Goal: Transaction & Acquisition: Book appointment/travel/reservation

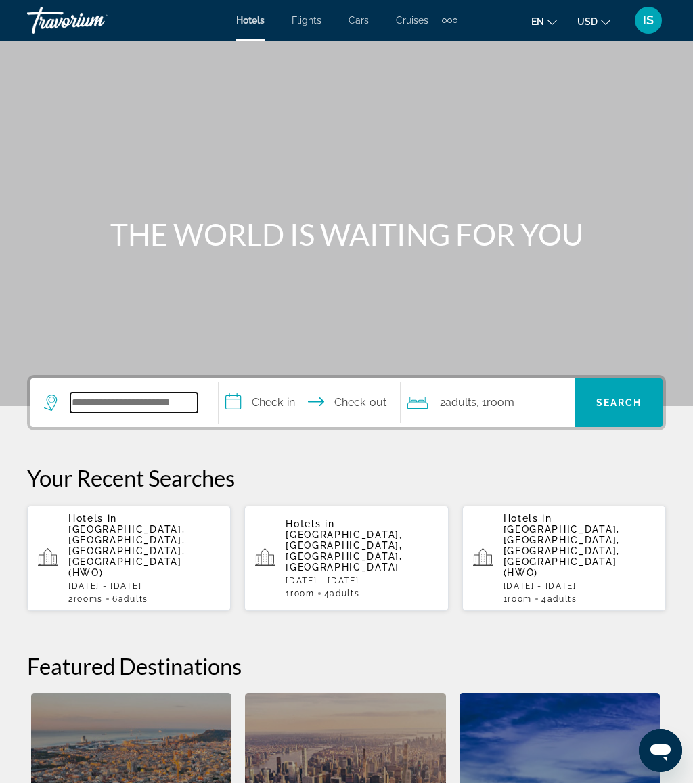
click at [152, 392] on input "Search widget" at bounding box center [133, 402] width 127 height 20
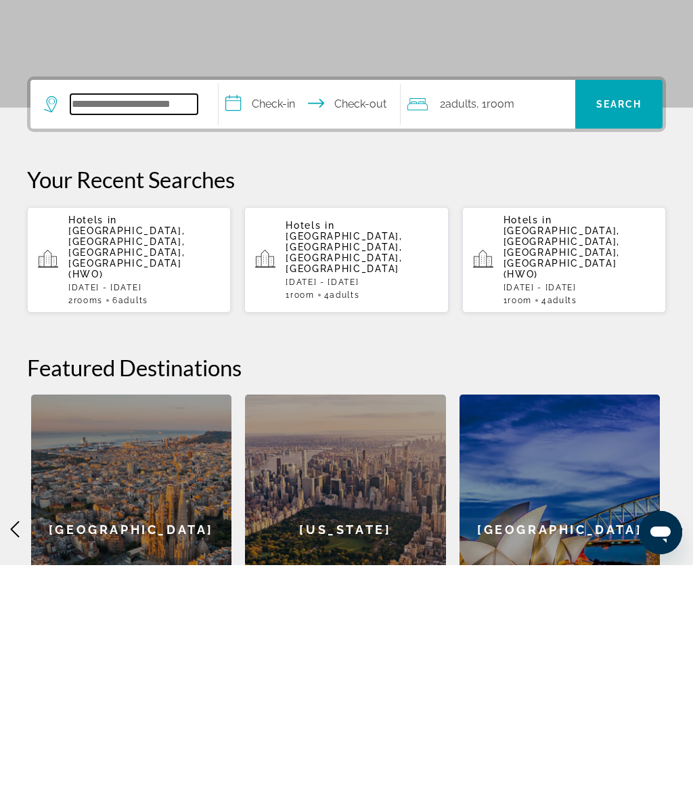
scroll to position [92, 0]
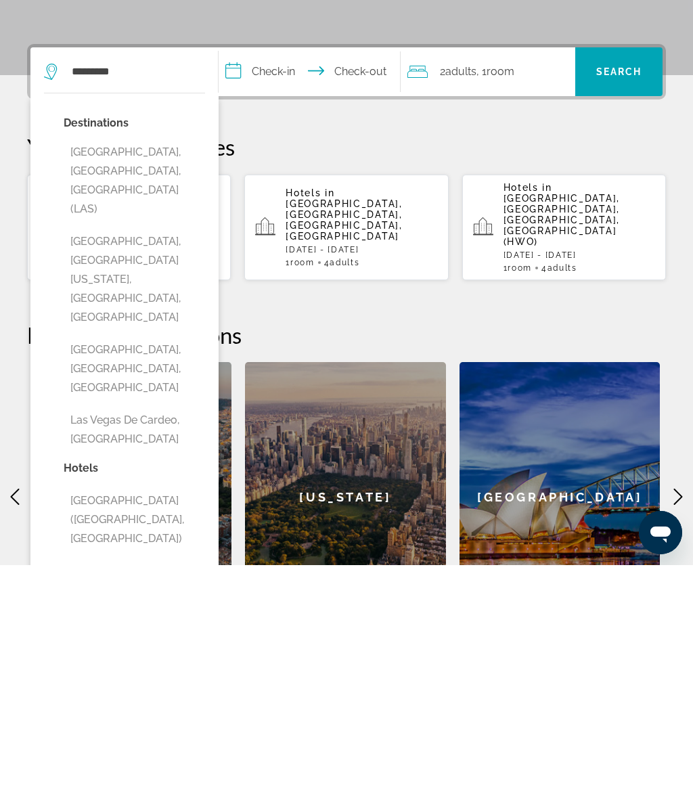
click at [165, 378] on button "[GEOGRAPHIC_DATA], [GEOGRAPHIC_DATA], [GEOGRAPHIC_DATA] (LAS)" at bounding box center [134, 419] width 141 height 83
type input "**********"
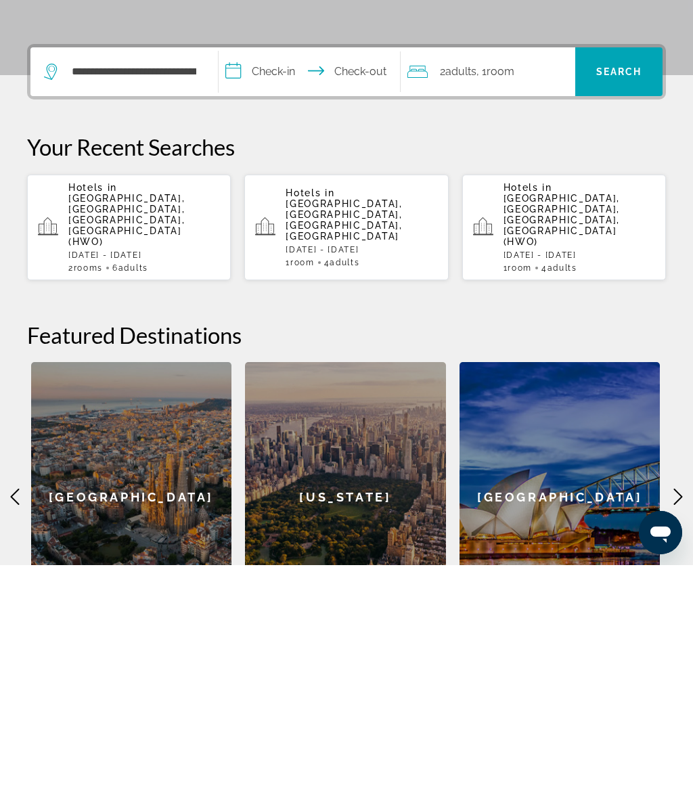
click at [305, 286] on input "**********" at bounding box center [311, 312] width 187 height 53
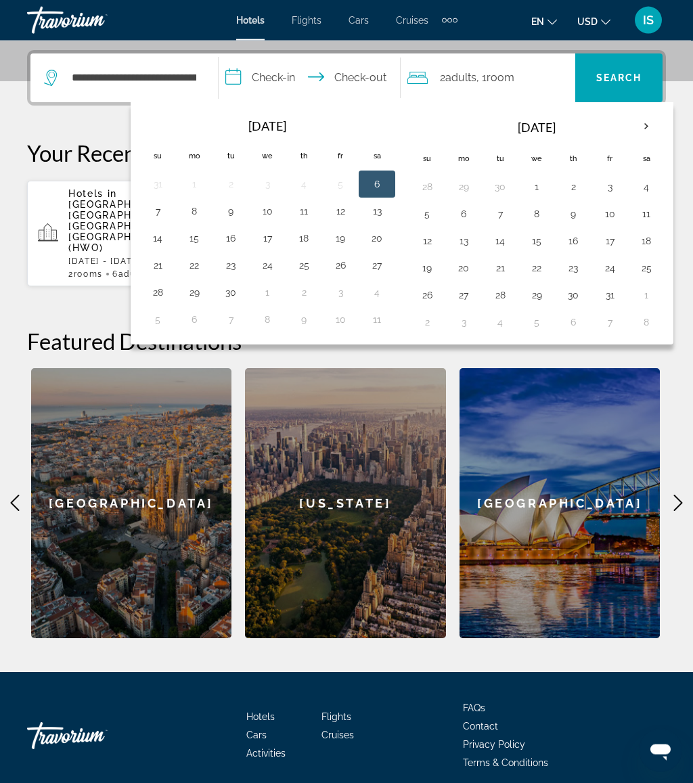
scroll to position [346, 0]
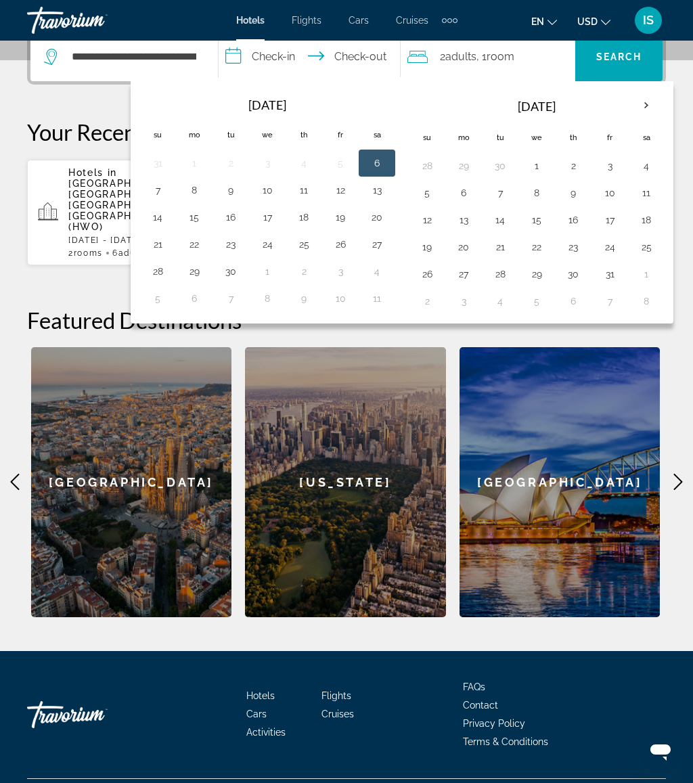
click at [653, 101] on th "Next month" at bounding box center [646, 106] width 37 height 30
click at [166, 269] on button "26" at bounding box center [158, 273] width 22 height 19
click at [383, 273] on button "1" at bounding box center [377, 273] width 22 height 19
type input "**********"
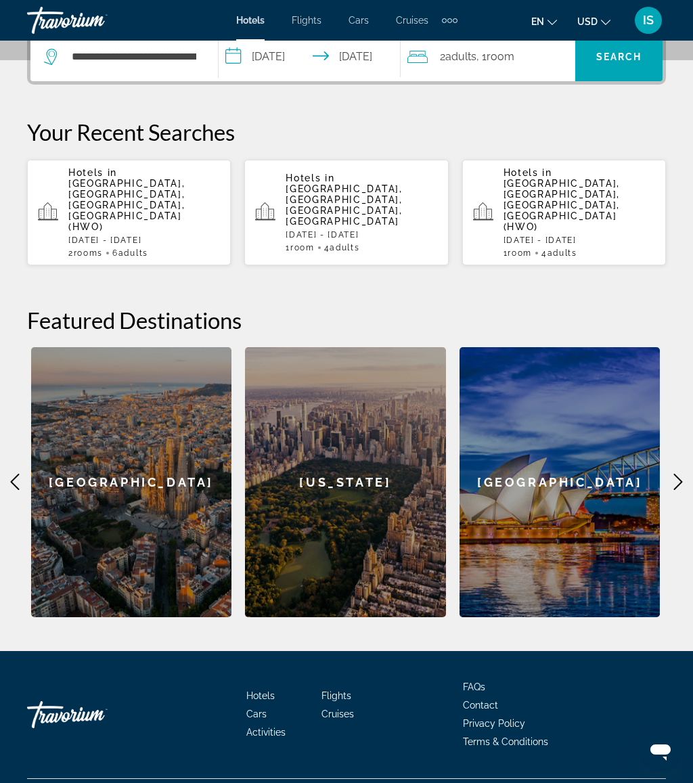
click at [459, 66] on div "2 Adult Adults , 1 Room rooms" at bounding box center [491, 56] width 168 height 49
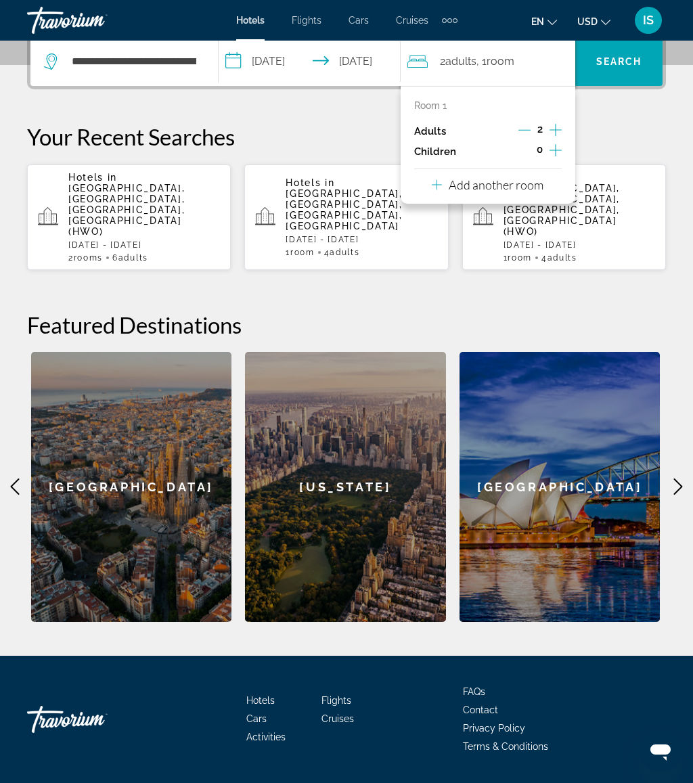
scroll to position [331, 0]
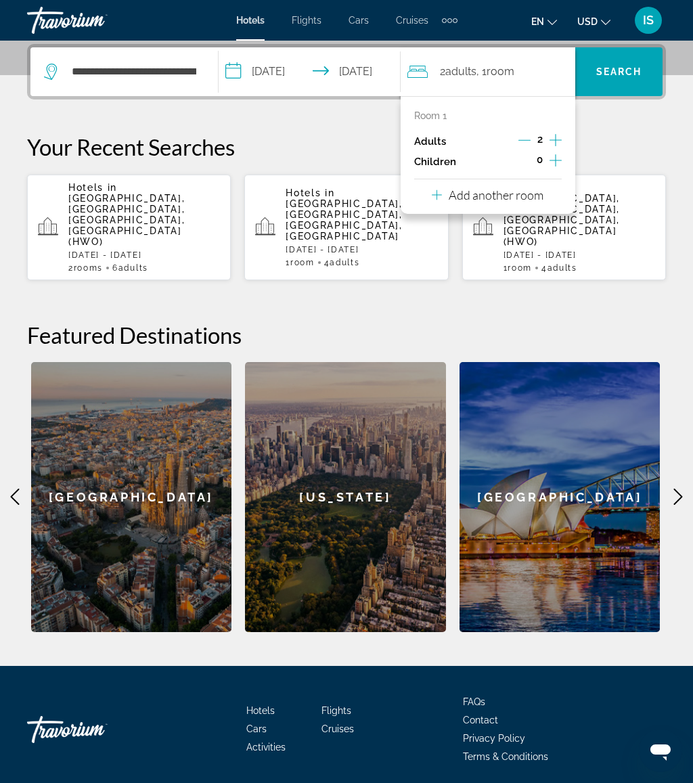
click at [559, 136] on icon "Increment adults" at bounding box center [555, 140] width 12 height 16
click at [622, 126] on div "**********" at bounding box center [346, 338] width 693 height 588
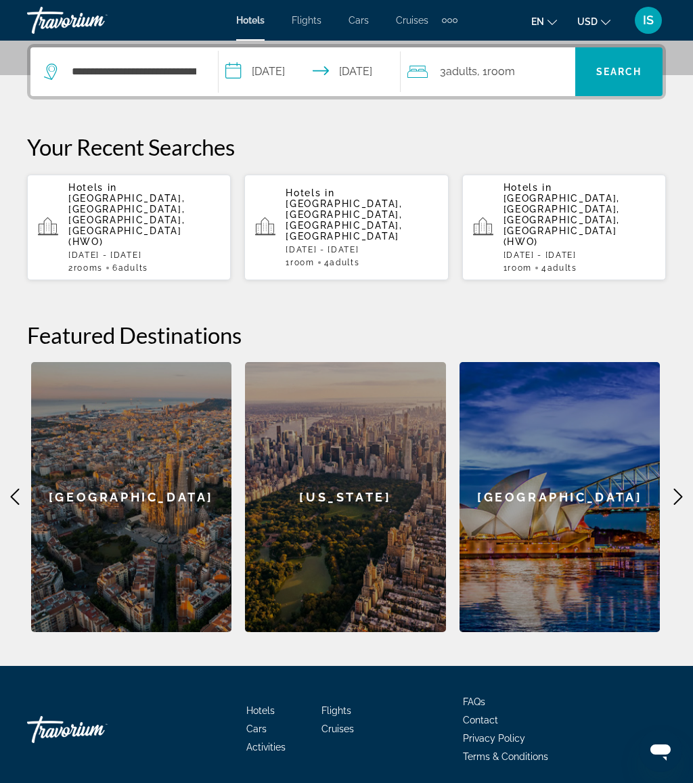
click at [616, 71] on span "Search" at bounding box center [619, 71] width 46 height 11
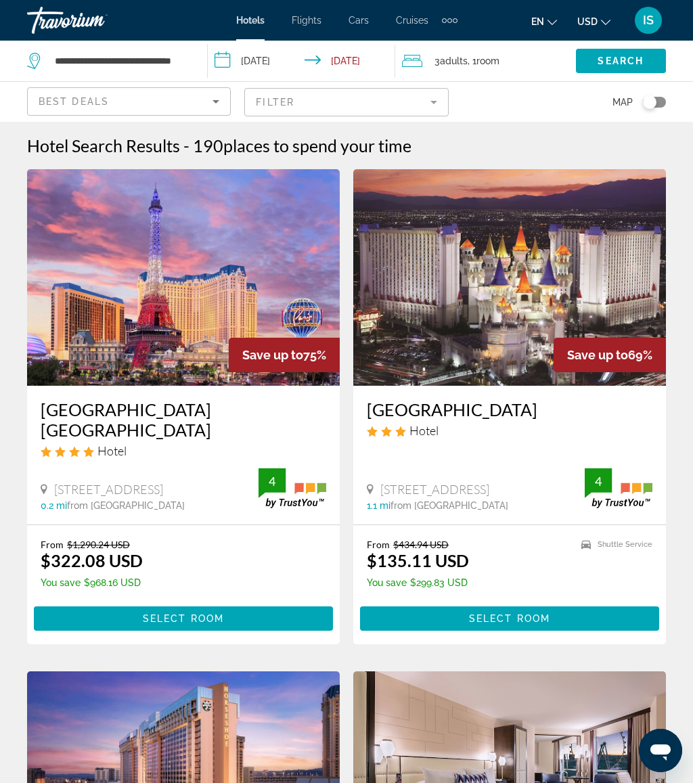
click at [501, 313] on img "Main content" at bounding box center [509, 277] width 313 height 216
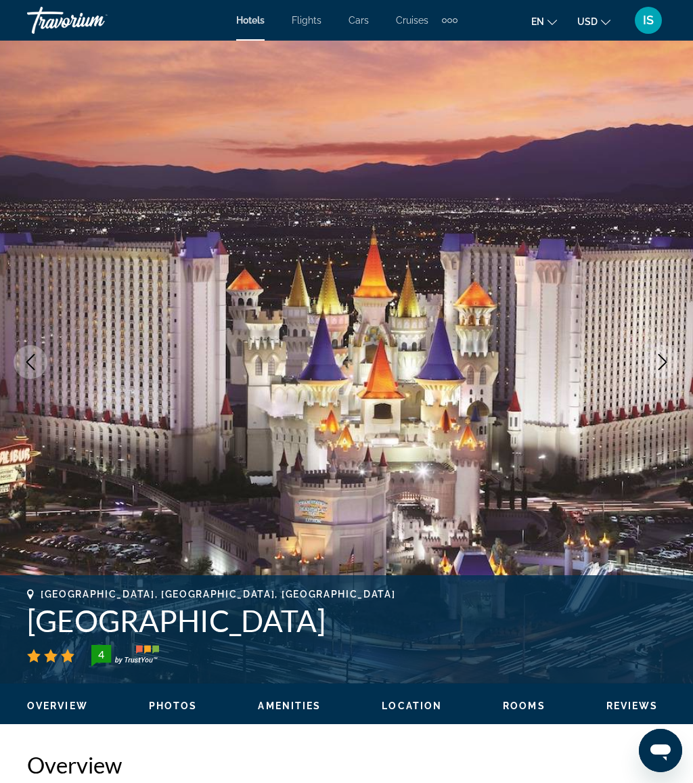
click at [660, 370] on button "Next image" at bounding box center [662, 362] width 34 height 34
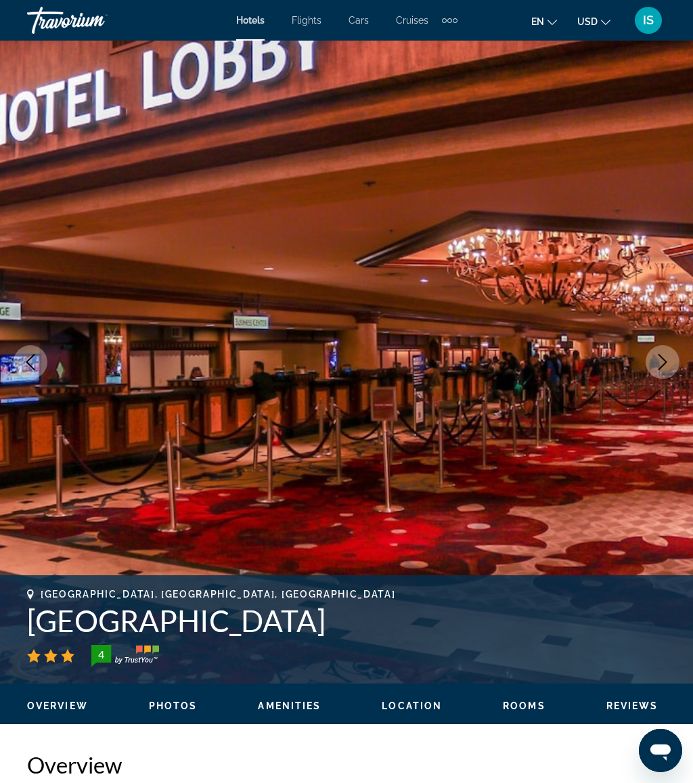
click at [670, 363] on button "Next image" at bounding box center [662, 362] width 34 height 34
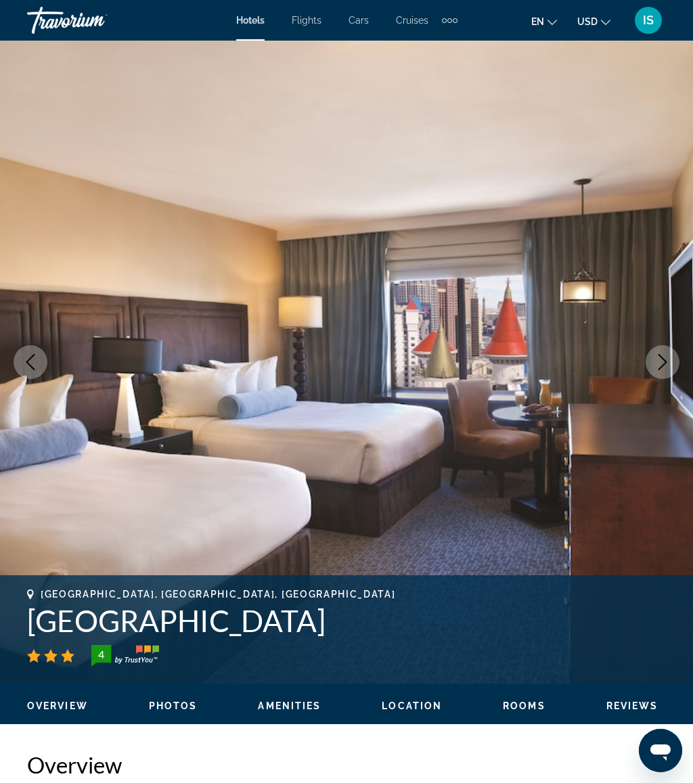
click at [666, 359] on icon "Next image" at bounding box center [662, 362] width 16 height 16
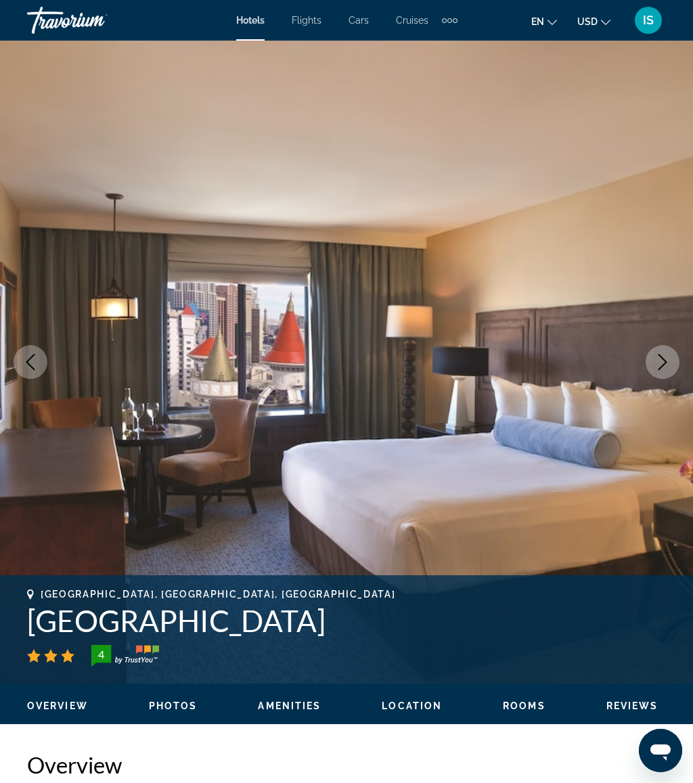
click at [662, 356] on icon "Next image" at bounding box center [662, 362] width 16 height 16
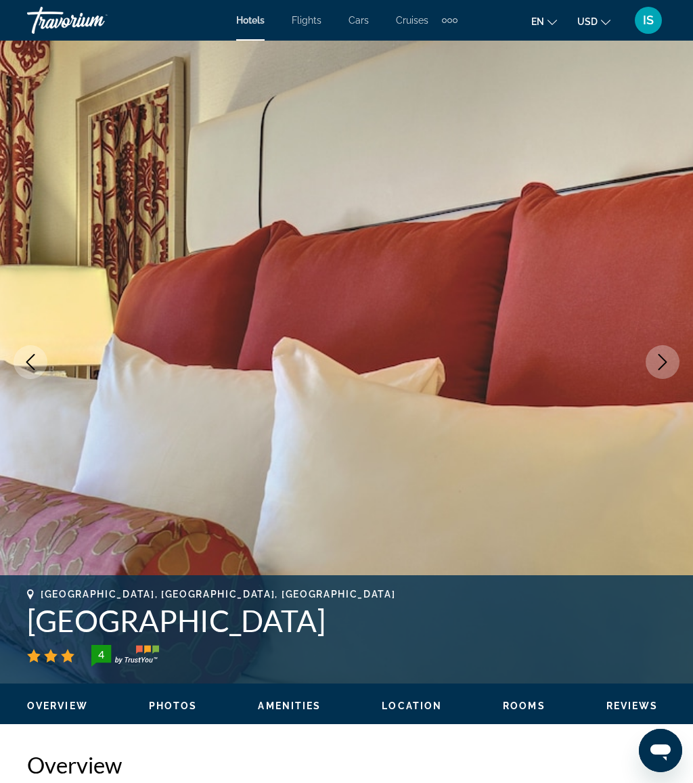
click at [666, 361] on icon "Next image" at bounding box center [662, 362] width 16 height 16
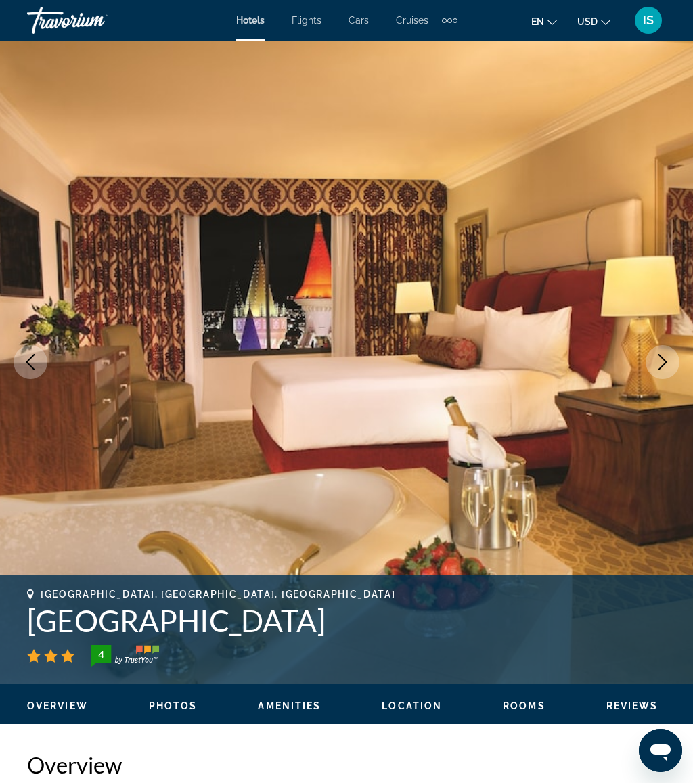
click at [665, 362] on icon "Next image" at bounding box center [662, 362] width 16 height 16
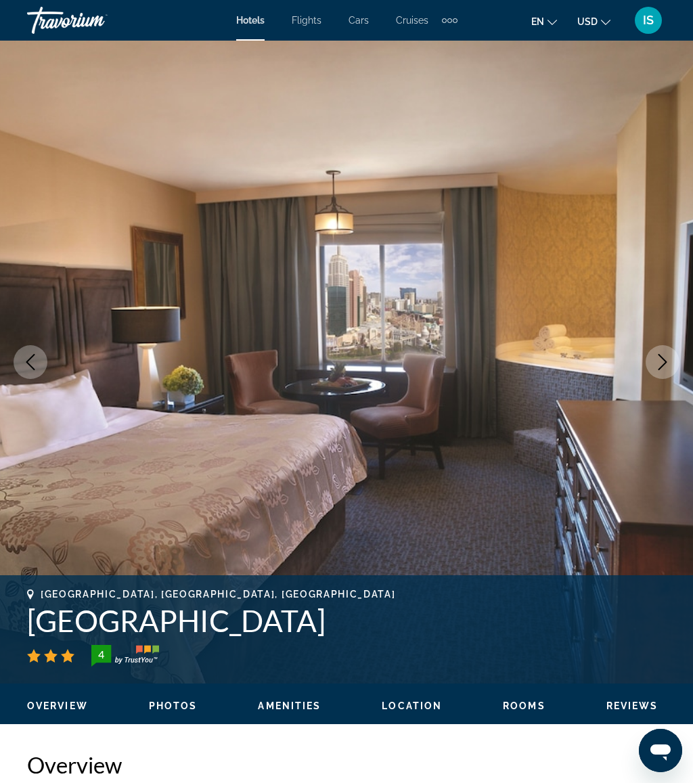
click at [663, 358] on icon "Next image" at bounding box center [662, 362] width 16 height 16
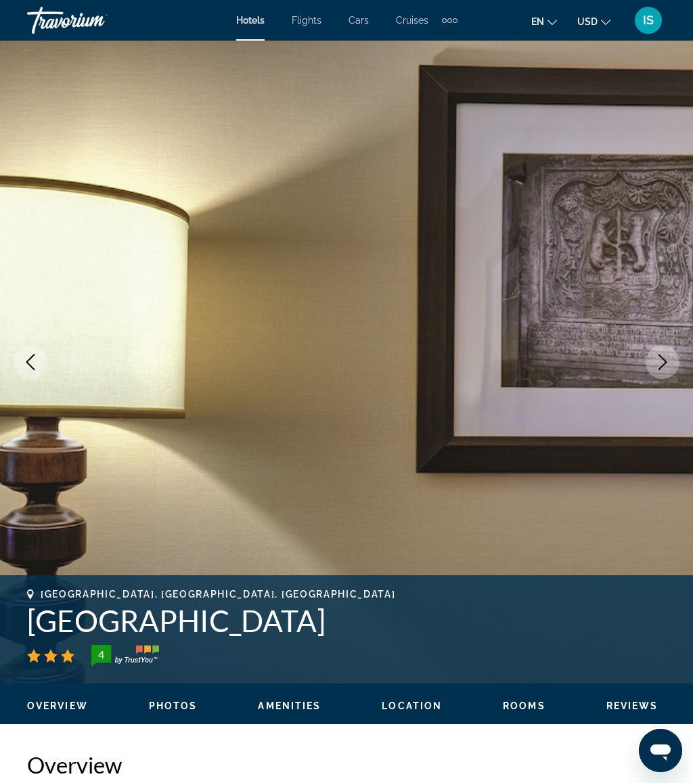
click at [663, 359] on icon "Next image" at bounding box center [662, 362] width 9 height 16
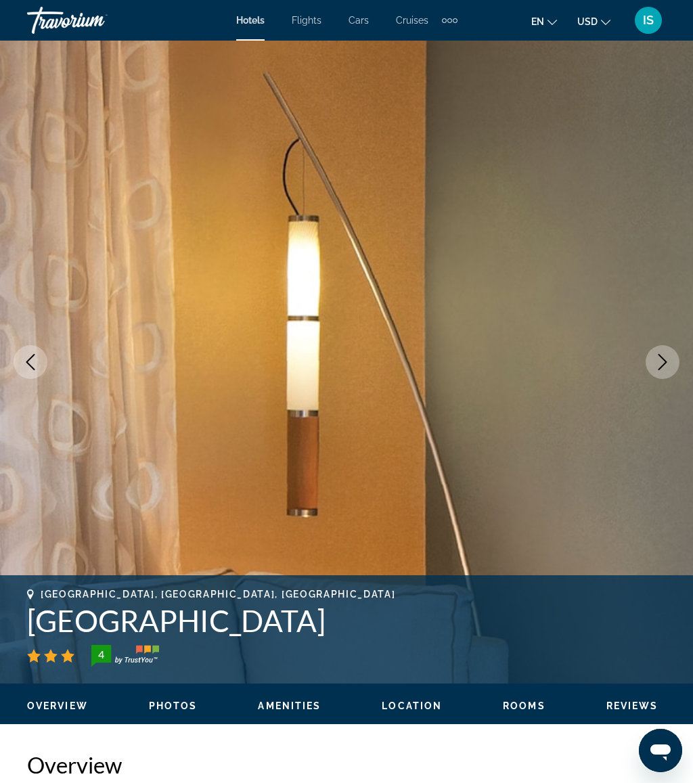
click at [661, 363] on icon "Next image" at bounding box center [662, 362] width 16 height 16
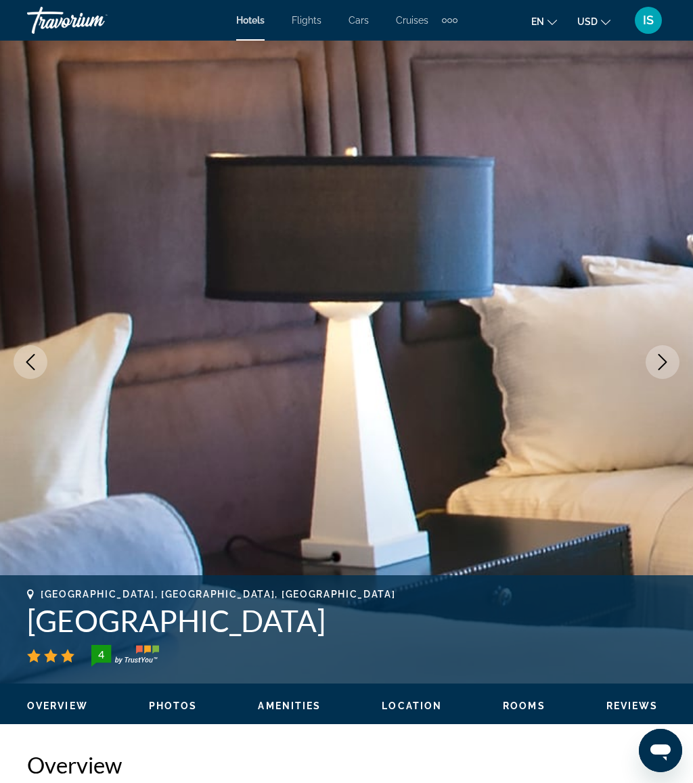
click at [659, 364] on icon "Next image" at bounding box center [662, 362] width 16 height 16
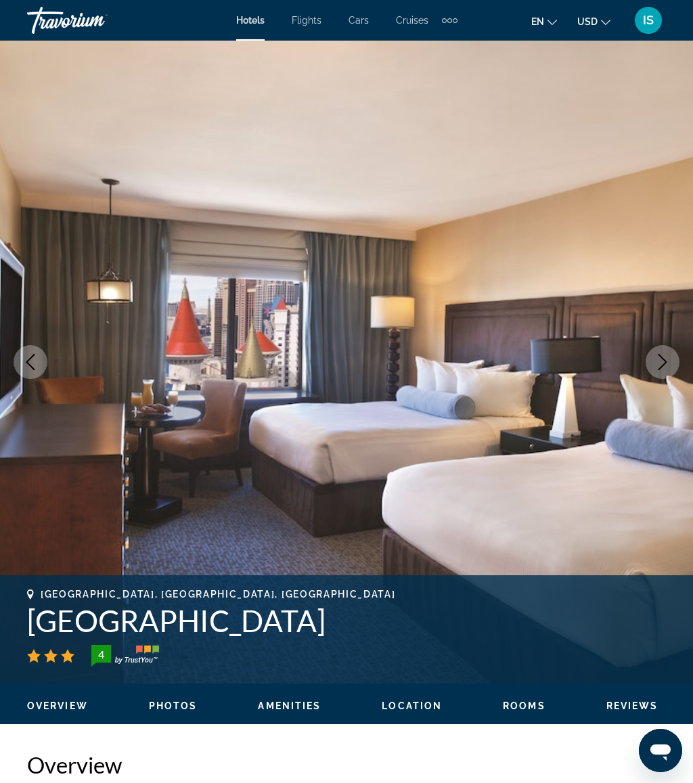
click at [659, 363] on icon "Next image" at bounding box center [662, 362] width 16 height 16
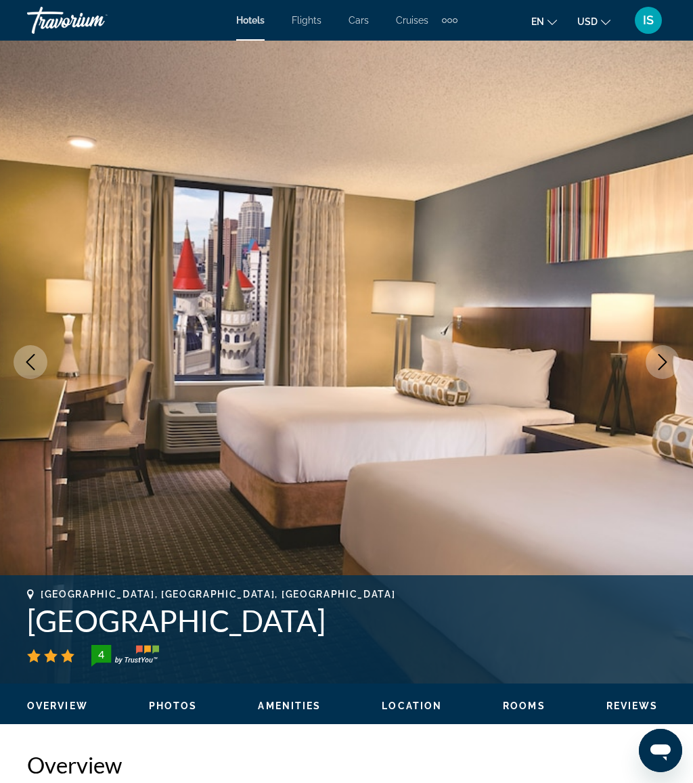
click at [660, 363] on icon "Next image" at bounding box center [662, 362] width 16 height 16
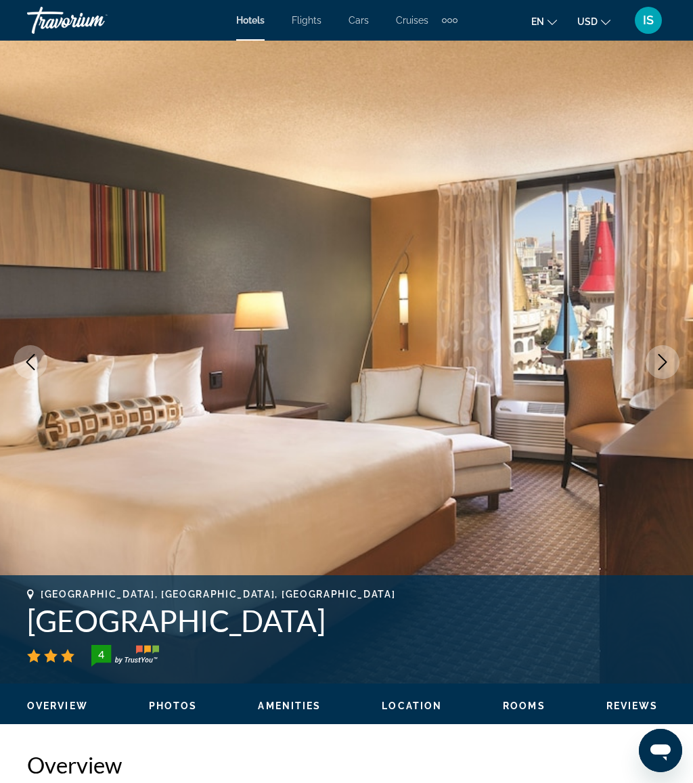
click at [663, 358] on icon "Next image" at bounding box center [662, 362] width 9 height 16
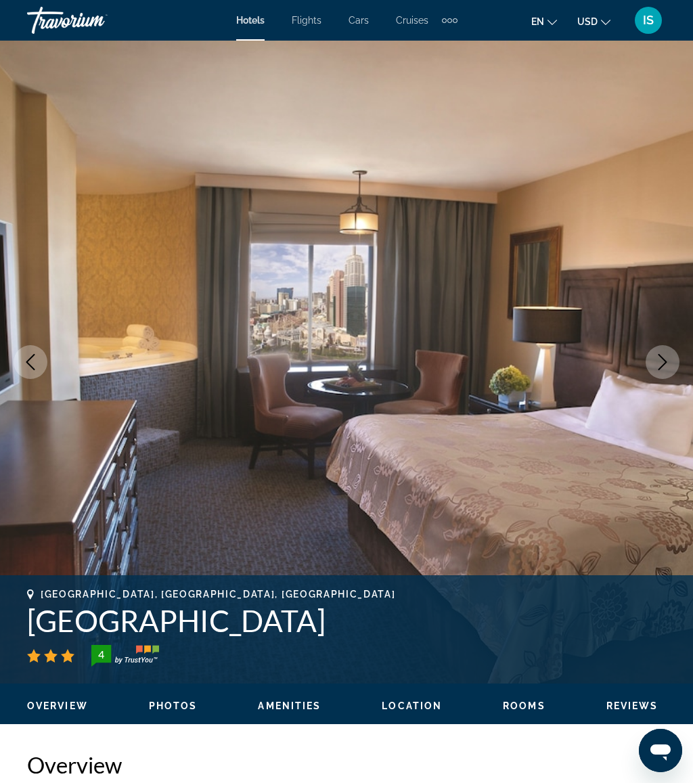
click at [664, 358] on icon "Next image" at bounding box center [662, 362] width 16 height 16
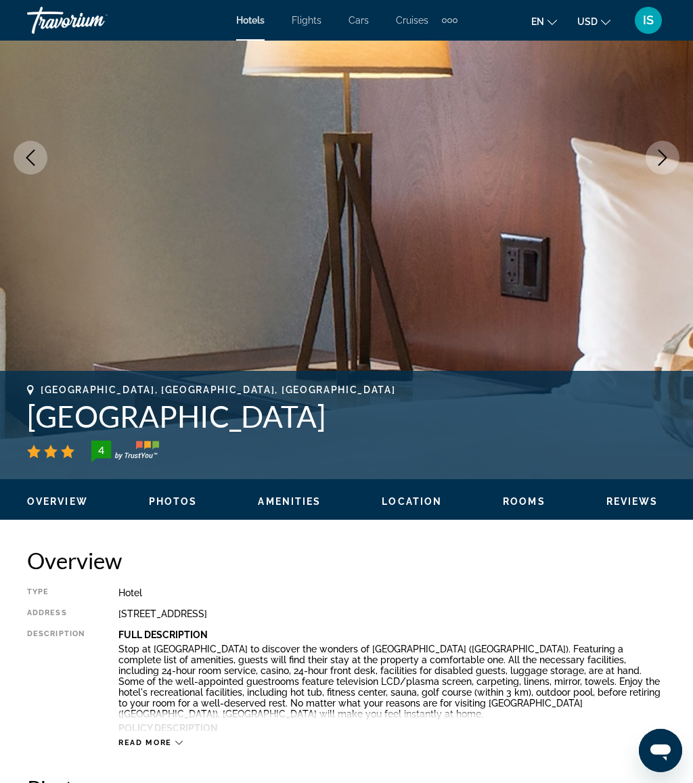
scroll to position [110, 0]
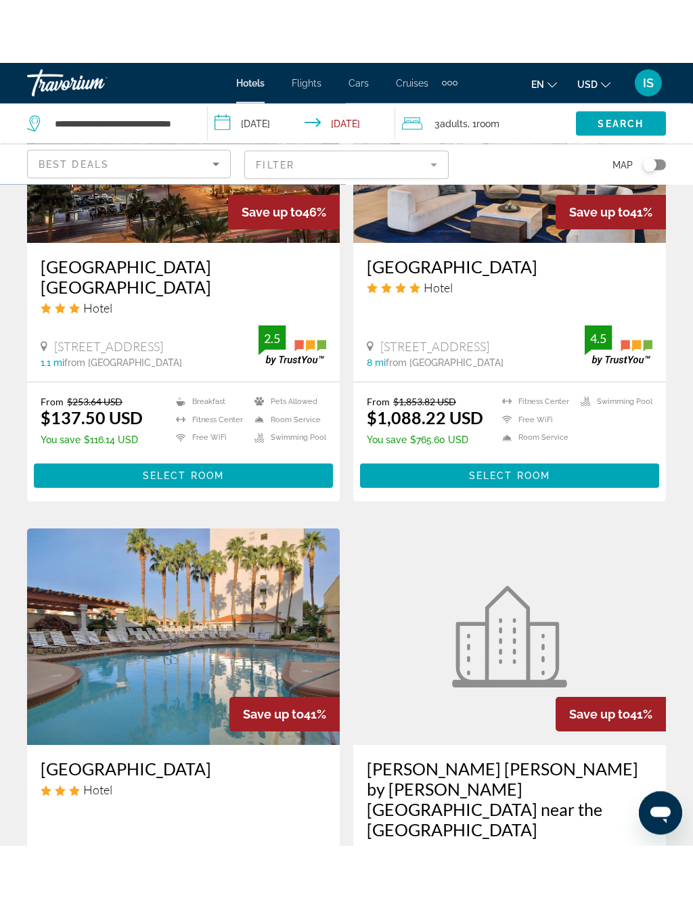
scroll to position [2295, 0]
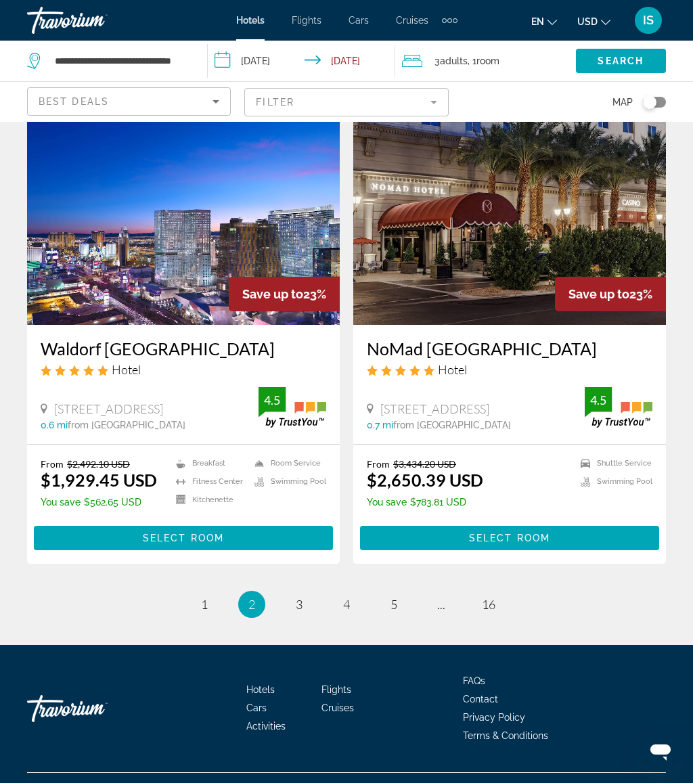
scroll to position [2510, 0]
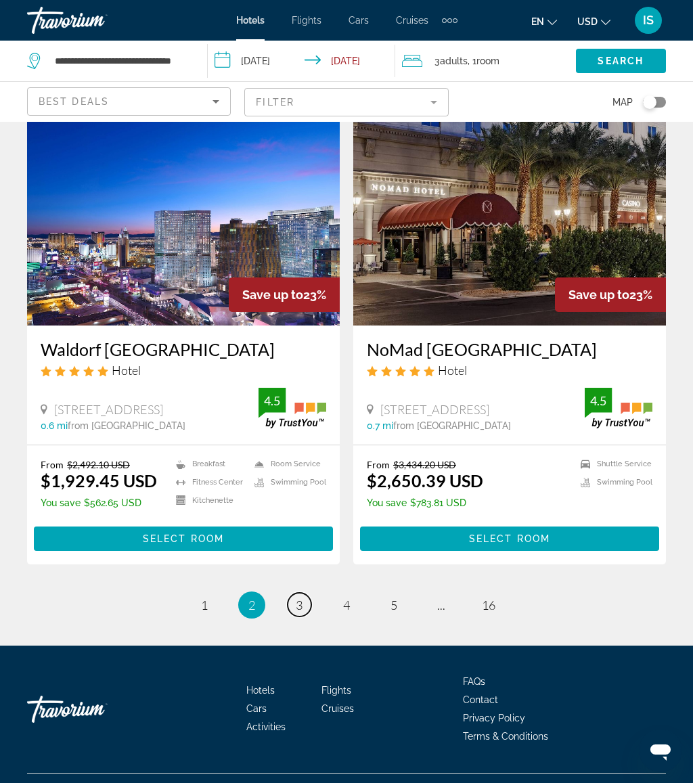
click at [302, 597] on span "3" at bounding box center [299, 604] width 7 height 15
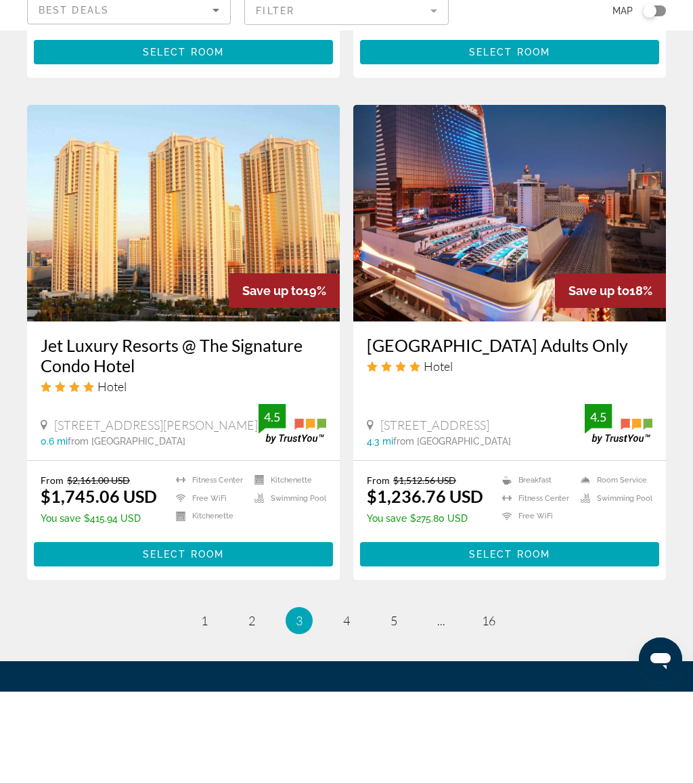
scroll to position [2544, 0]
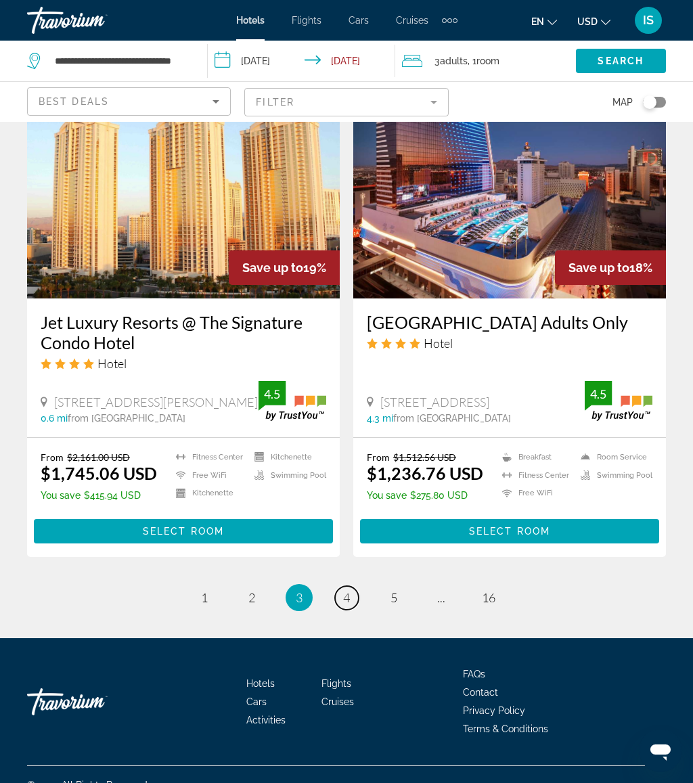
click at [342, 586] on link "page 4" at bounding box center [347, 598] width 24 height 24
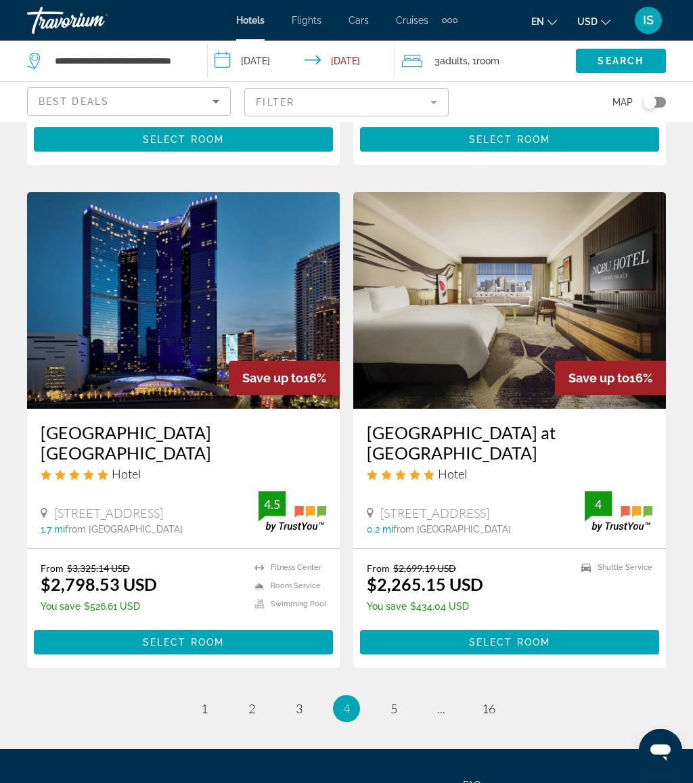
scroll to position [2578, 0]
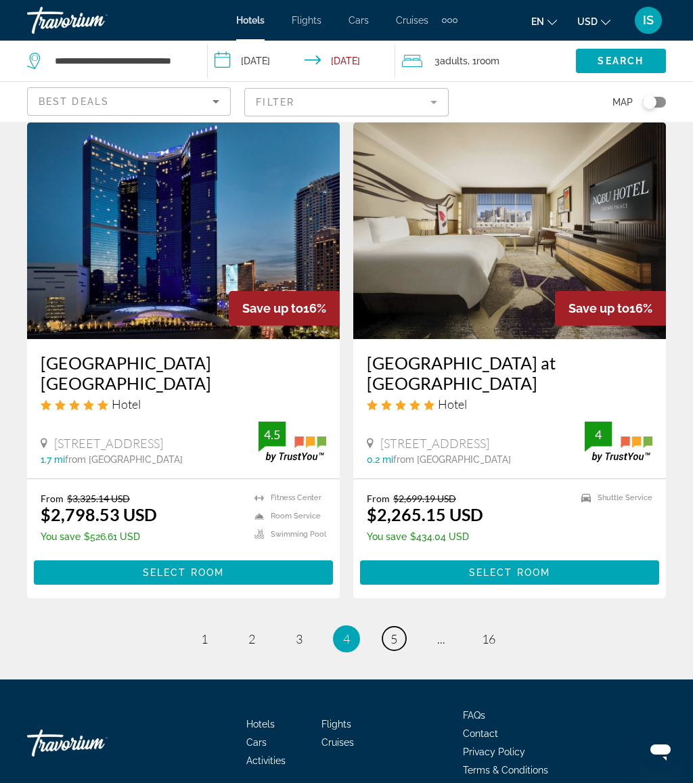
click at [398, 626] on link "page 5" at bounding box center [394, 638] width 24 height 24
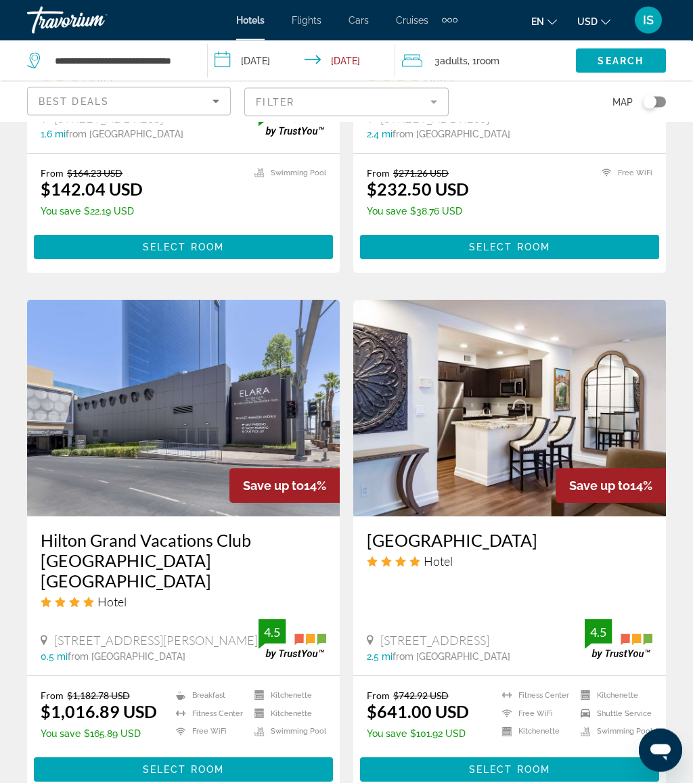
scroll to position [2578, 0]
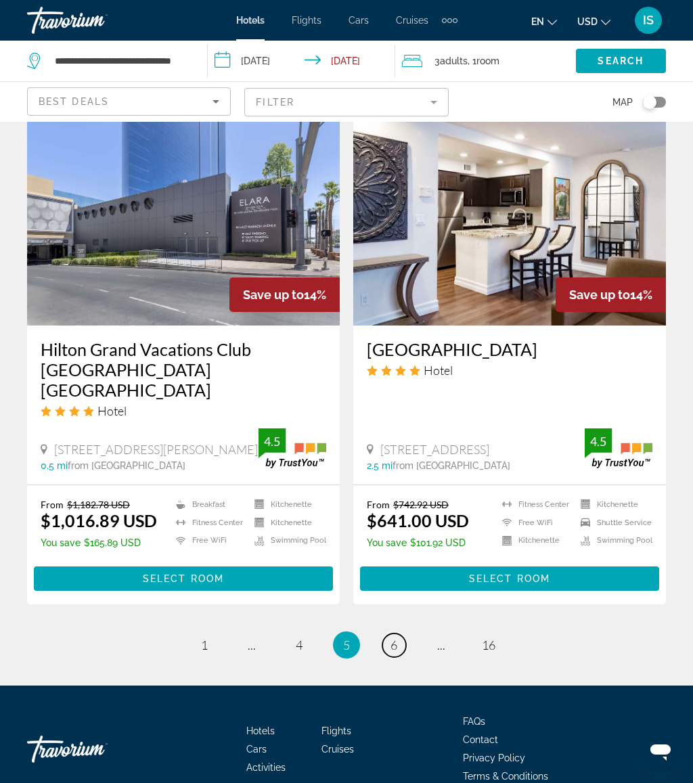
click at [394, 633] on link "page 6" at bounding box center [394, 645] width 24 height 24
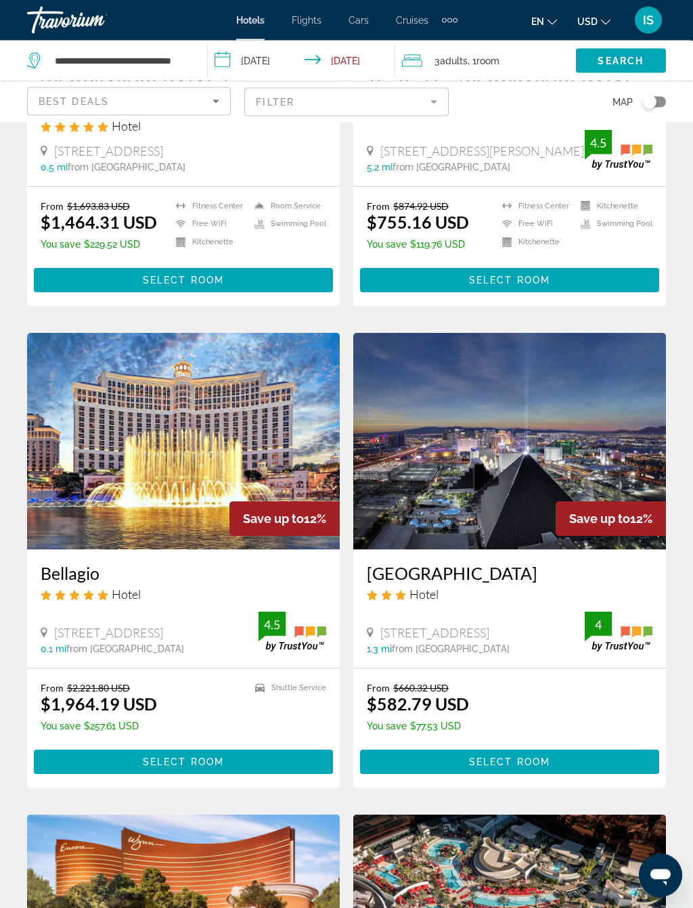
scroll to position [325, 0]
click at [528, 480] on img "Main content" at bounding box center [509, 441] width 313 height 216
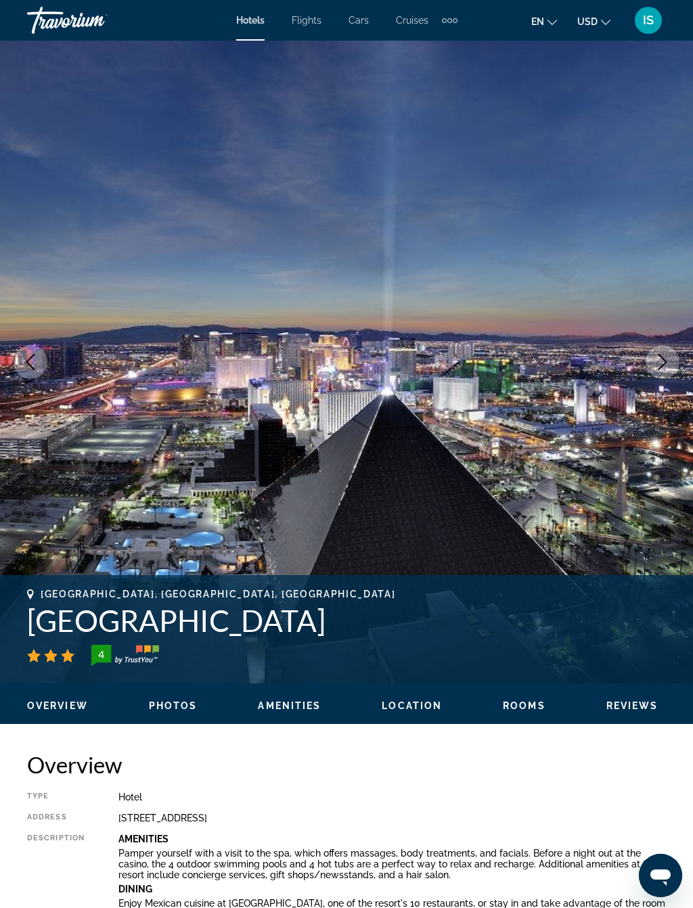
click at [656, 369] on icon "Next image" at bounding box center [662, 362] width 16 height 16
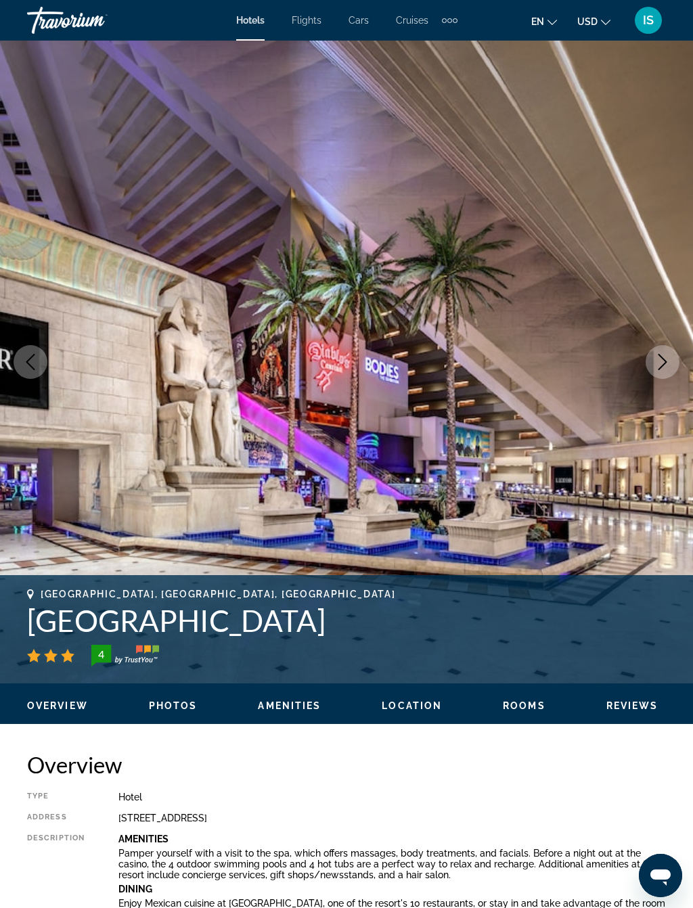
click at [663, 363] on icon "Next image" at bounding box center [662, 362] width 16 height 16
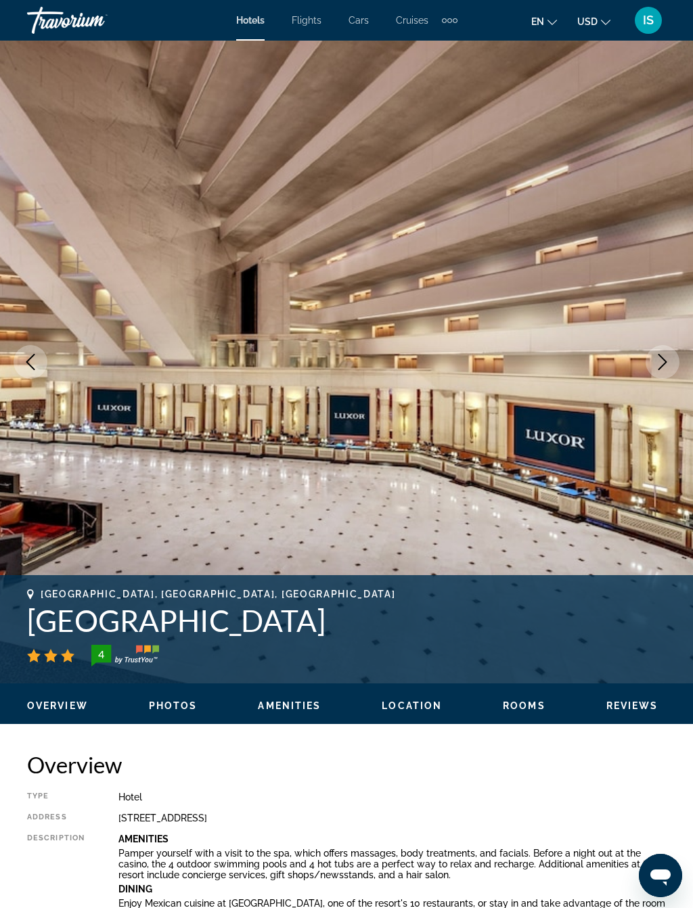
click at [664, 362] on icon "Next image" at bounding box center [662, 362] width 16 height 16
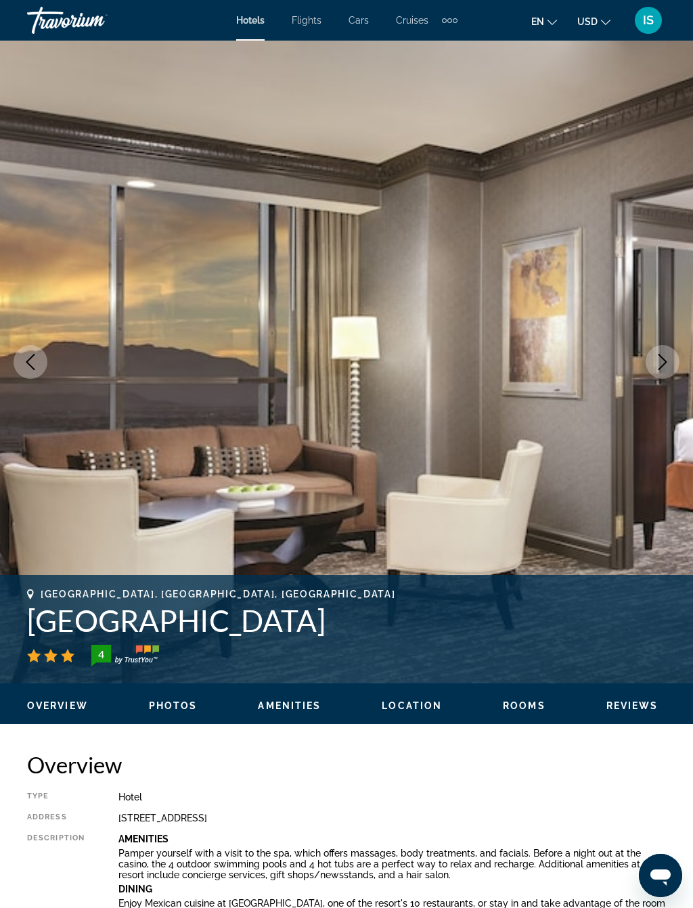
click at [664, 377] on button "Next image" at bounding box center [662, 362] width 34 height 34
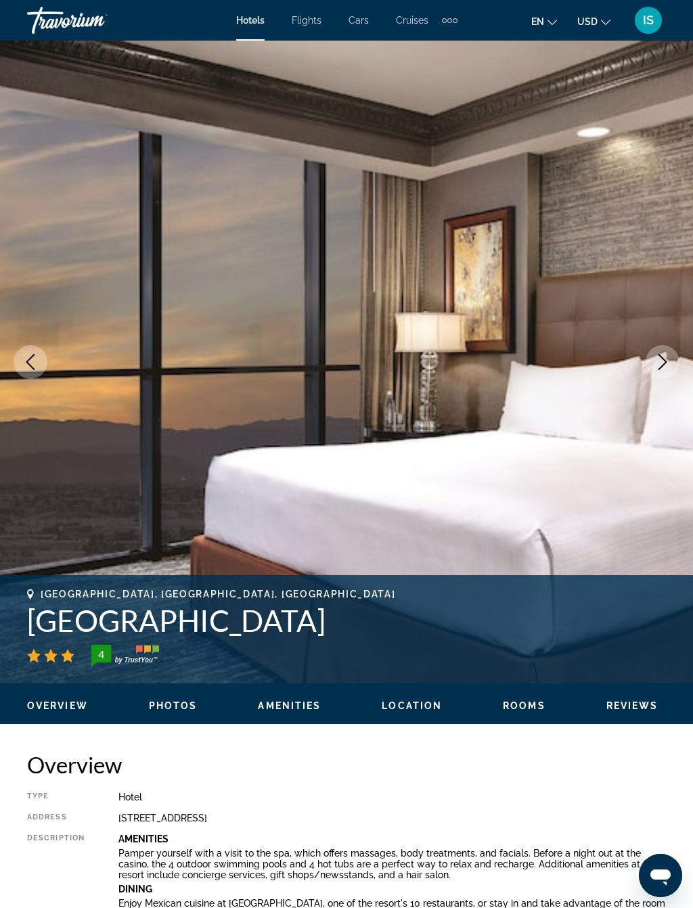
click at [663, 367] on icon "Next image" at bounding box center [662, 362] width 16 height 16
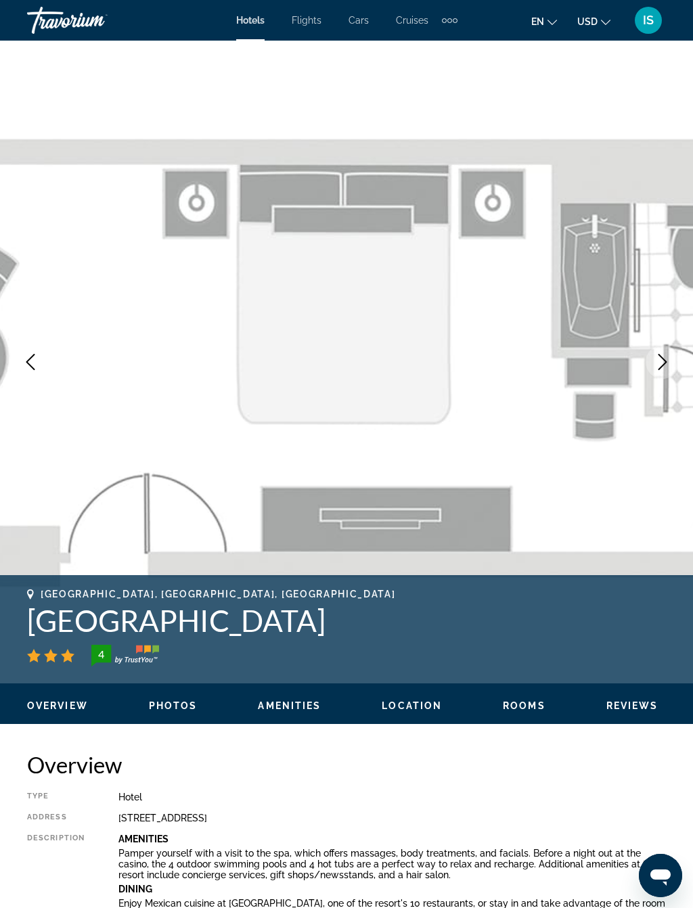
click at [665, 367] on icon "Next image" at bounding box center [662, 362] width 16 height 16
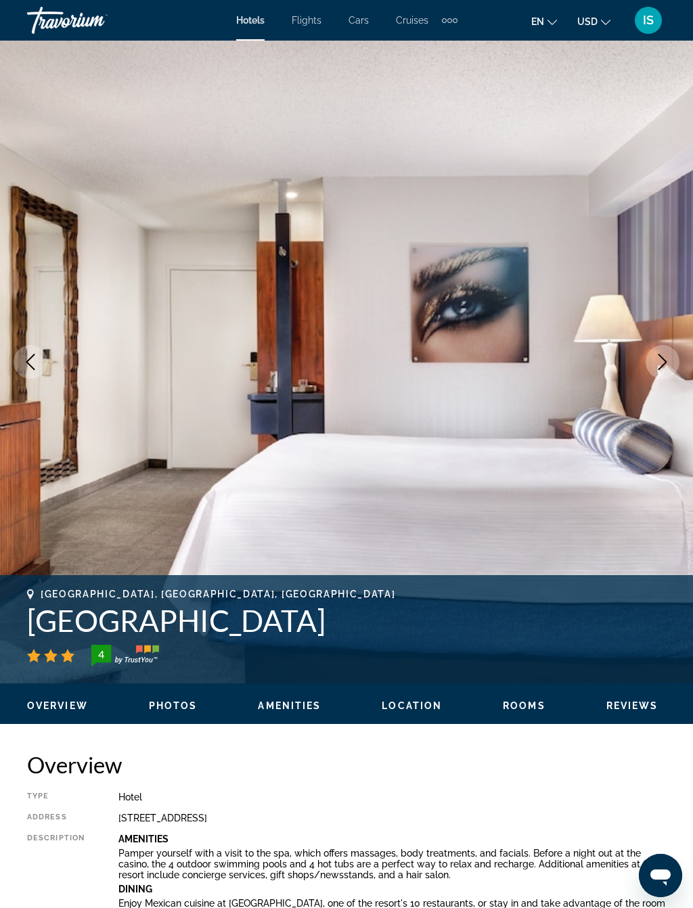
click at [662, 369] on icon "Next image" at bounding box center [662, 362] width 16 height 16
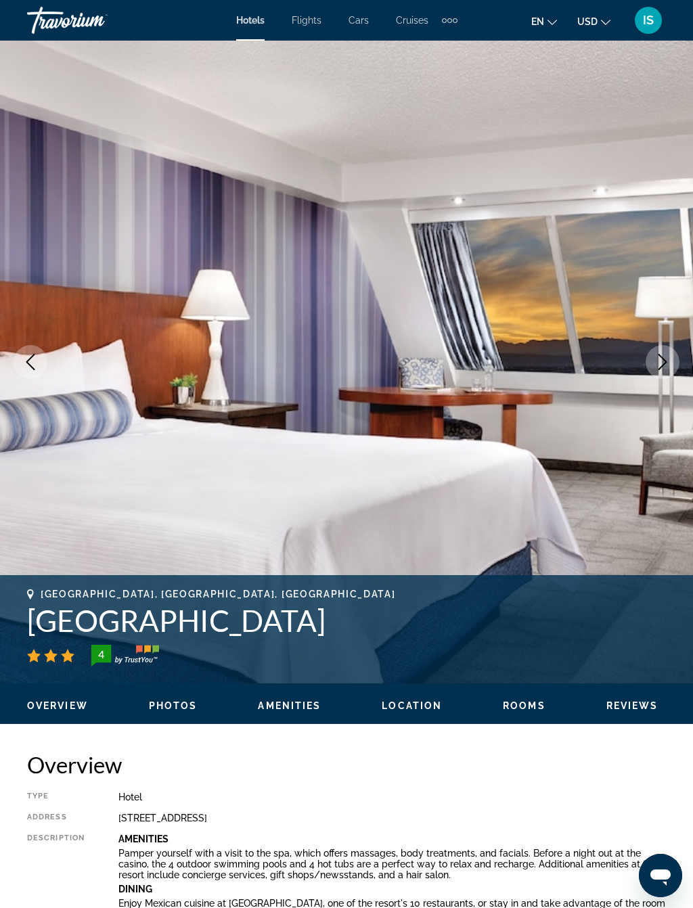
click at [657, 371] on button "Next image" at bounding box center [662, 362] width 34 height 34
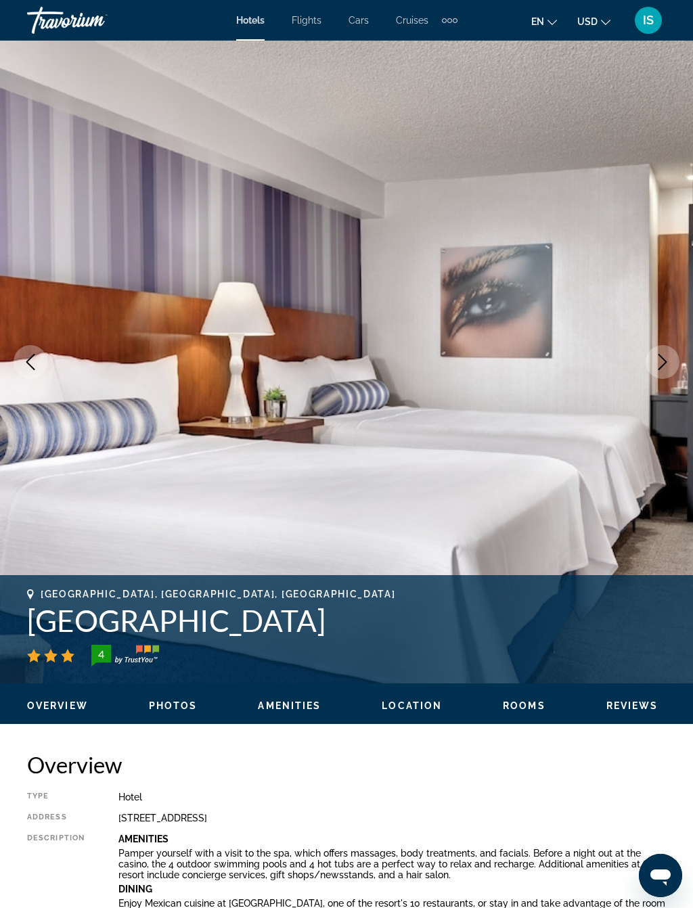
click at [656, 371] on button "Next image" at bounding box center [662, 362] width 34 height 34
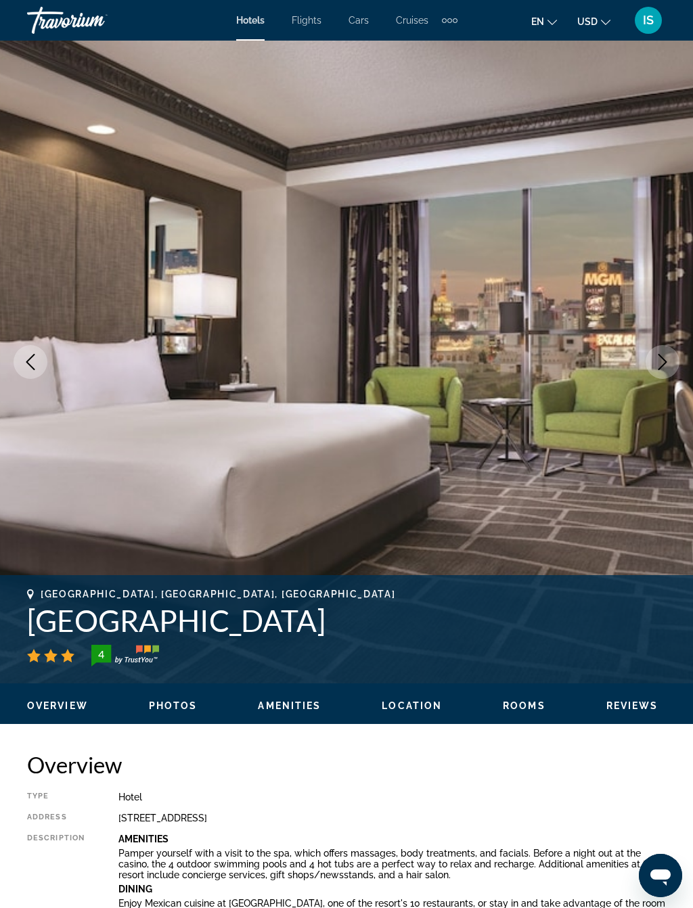
click at [664, 367] on icon "Next image" at bounding box center [662, 362] width 16 height 16
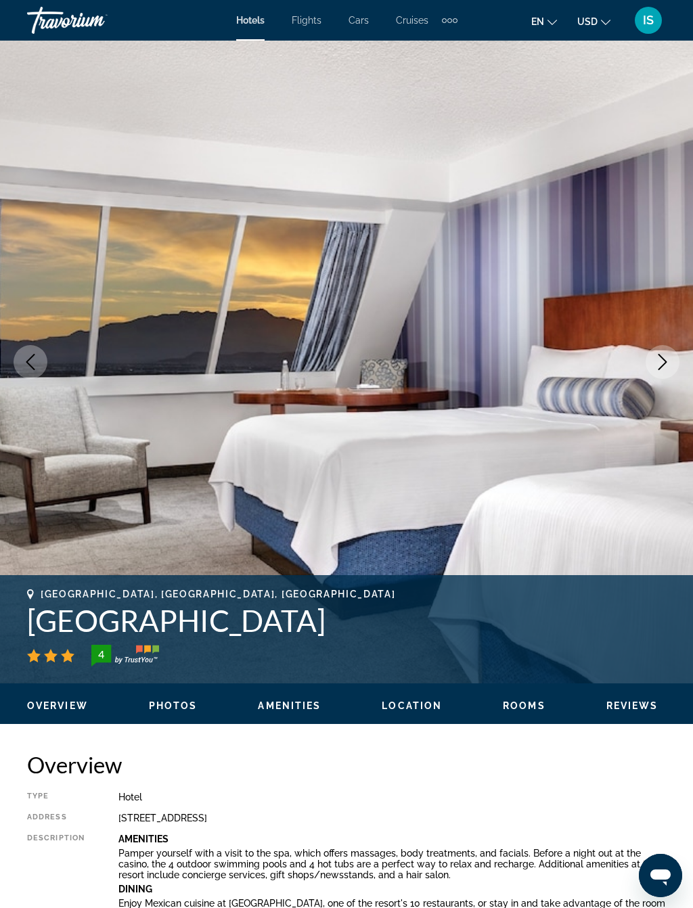
click at [659, 367] on icon "Next image" at bounding box center [662, 362] width 16 height 16
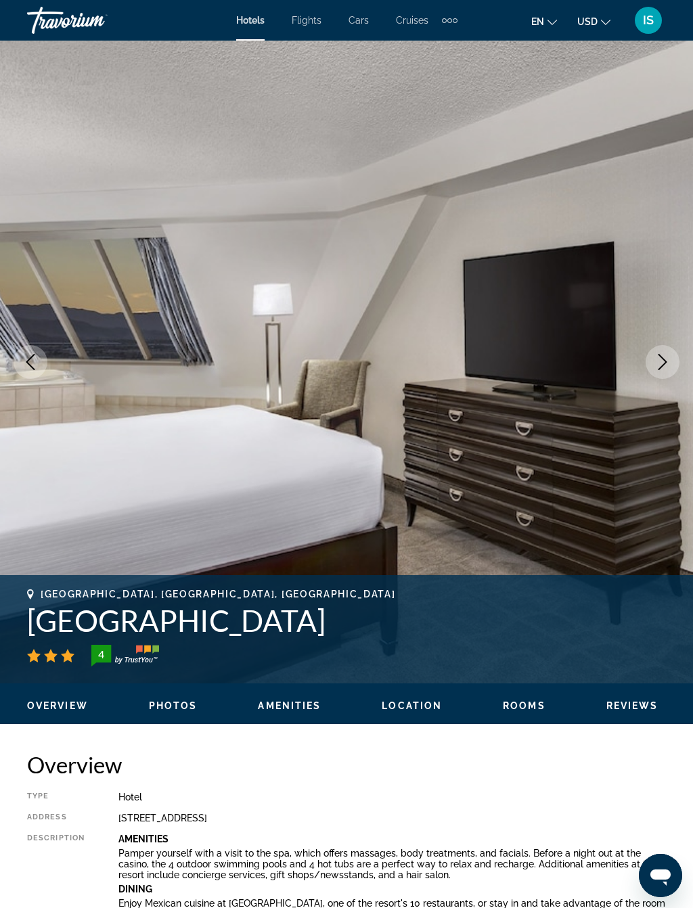
click at [654, 372] on button "Next image" at bounding box center [662, 362] width 34 height 34
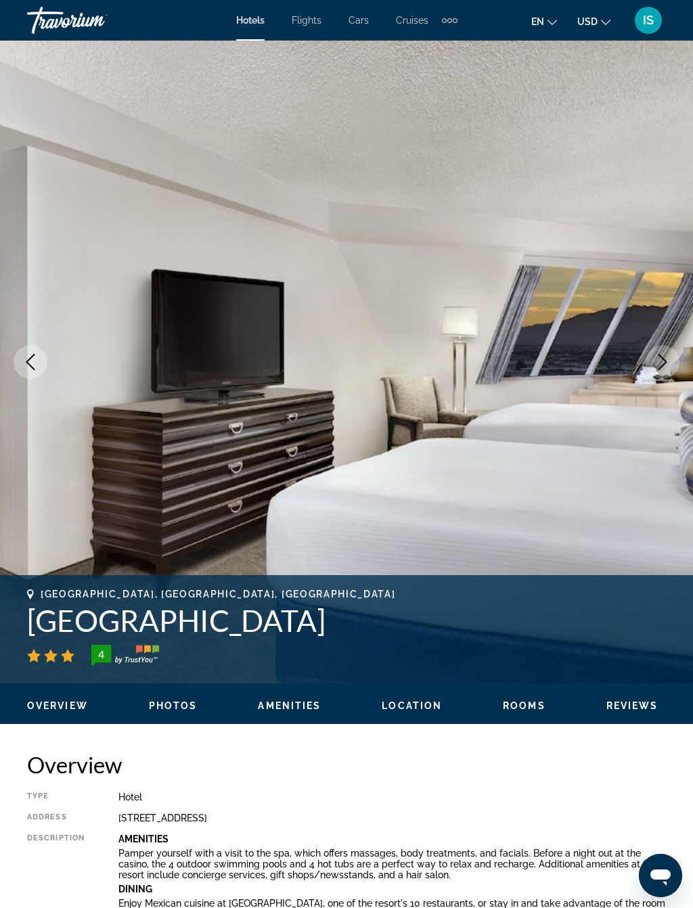
click at [657, 367] on icon "Next image" at bounding box center [662, 362] width 16 height 16
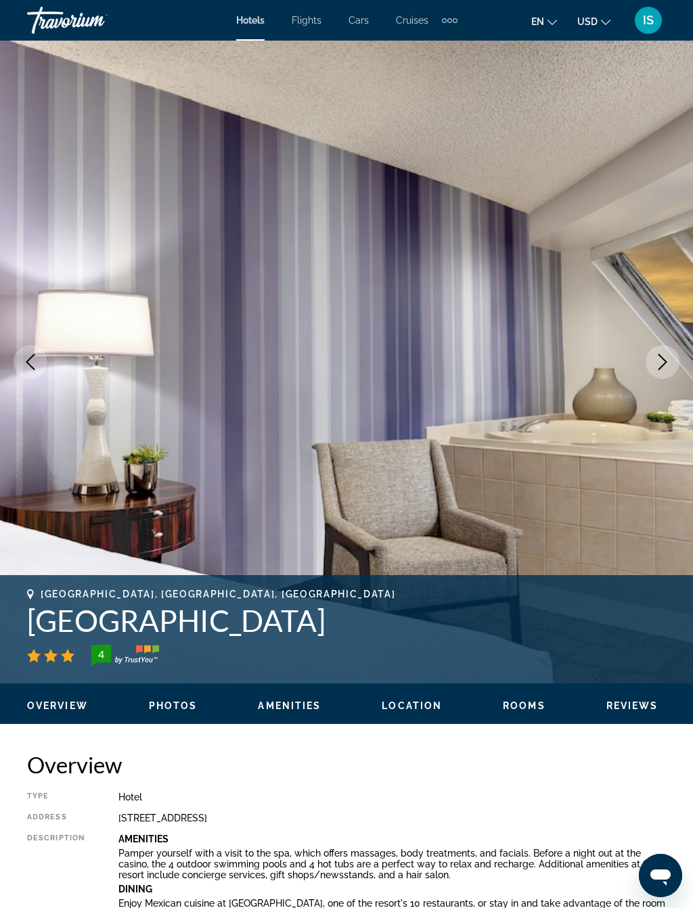
click at [659, 365] on icon "Next image" at bounding box center [662, 362] width 16 height 16
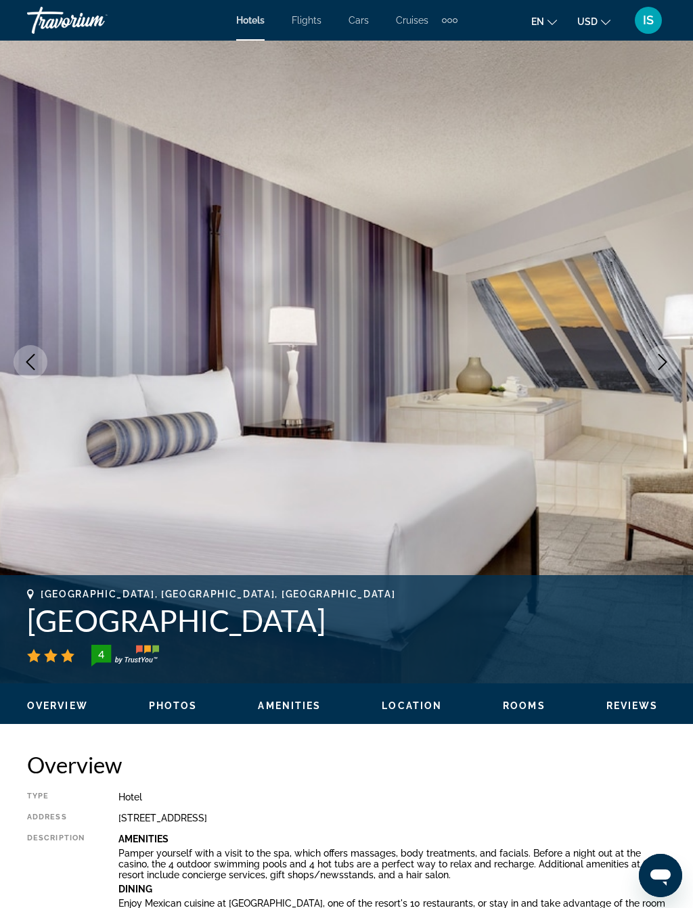
click at [659, 365] on icon "Next image" at bounding box center [662, 362] width 16 height 16
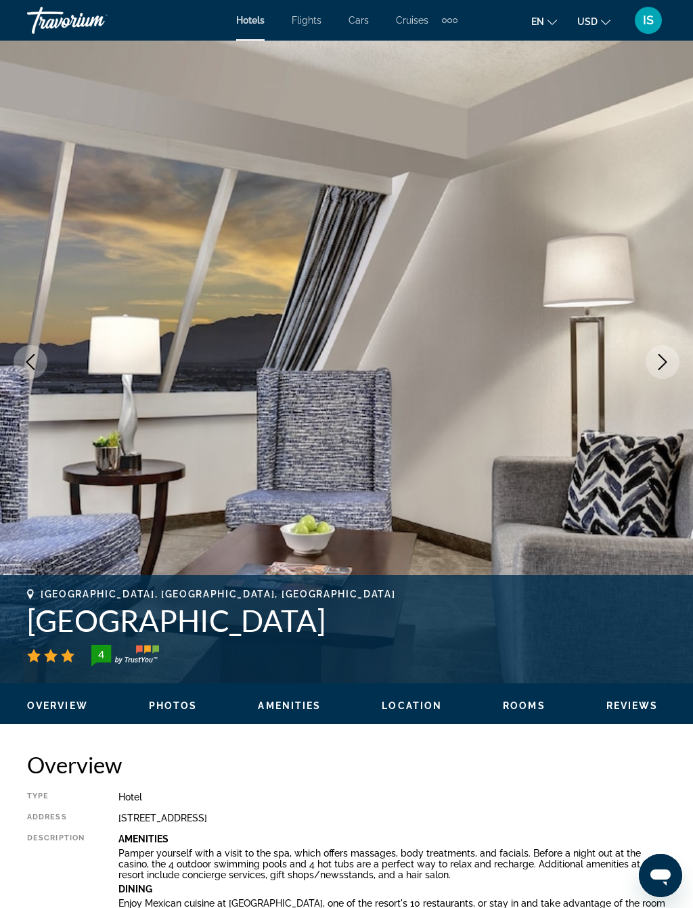
click at [661, 369] on icon "Next image" at bounding box center [662, 362] width 16 height 16
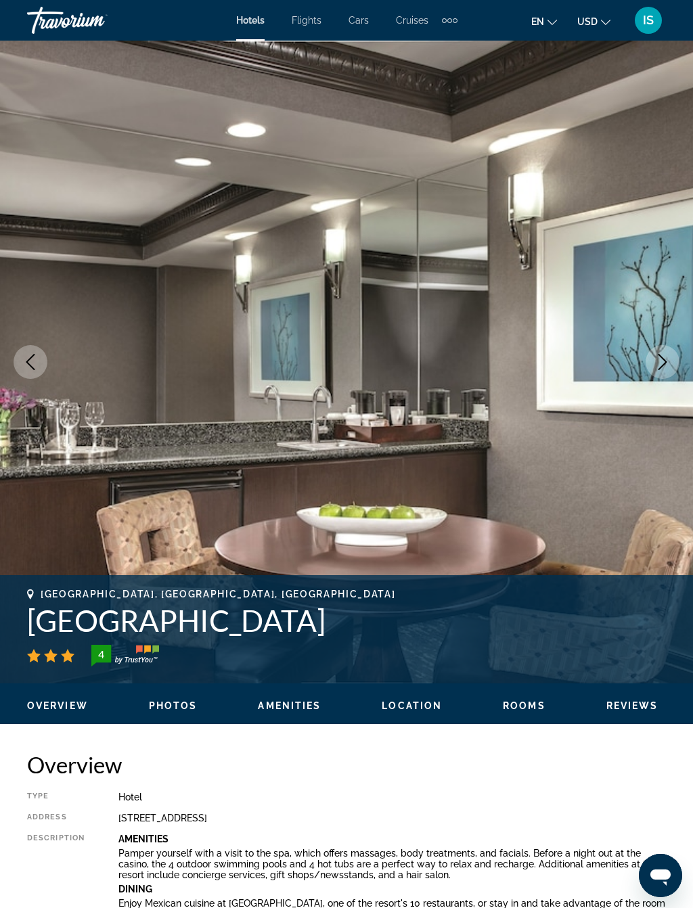
click at [663, 370] on button "Next image" at bounding box center [662, 362] width 34 height 34
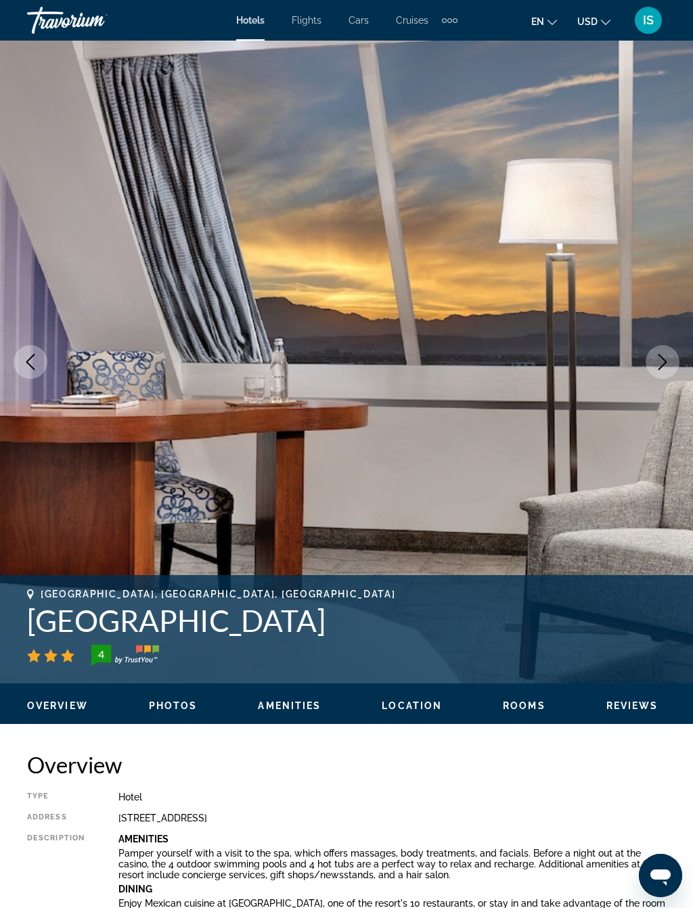
click at [665, 369] on icon "Next image" at bounding box center [662, 362] width 16 height 16
click at [662, 369] on icon "Next image" at bounding box center [662, 362] width 16 height 16
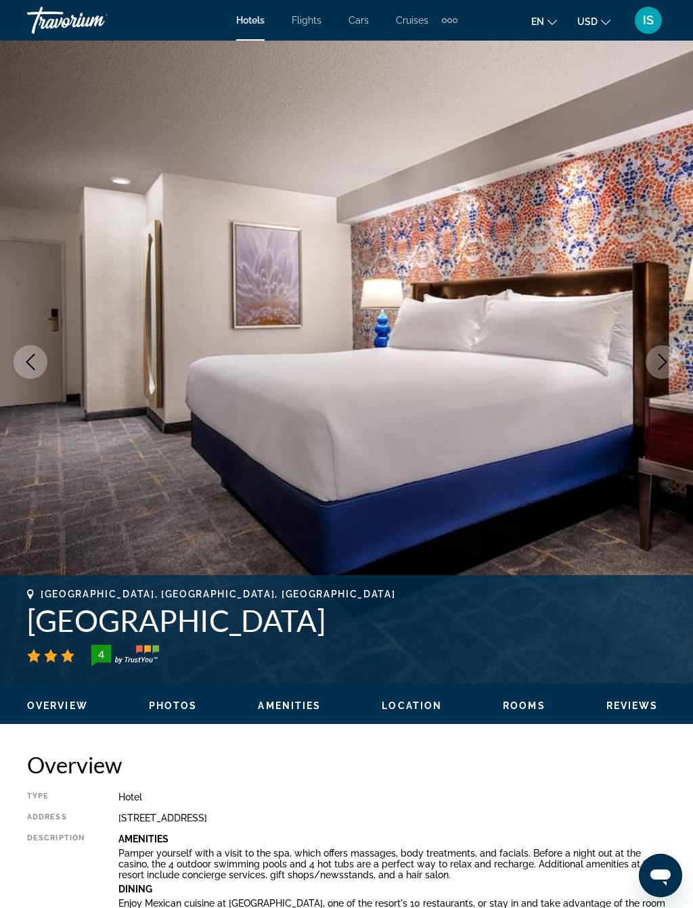
click at [656, 372] on button "Next image" at bounding box center [662, 362] width 34 height 34
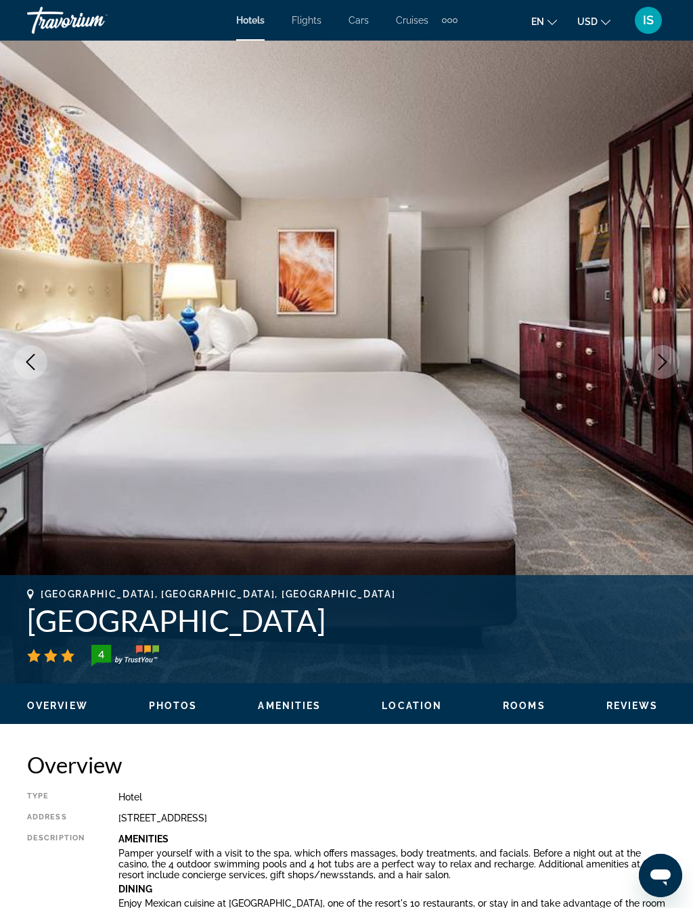
click at [666, 361] on icon "Next image" at bounding box center [662, 362] width 9 height 16
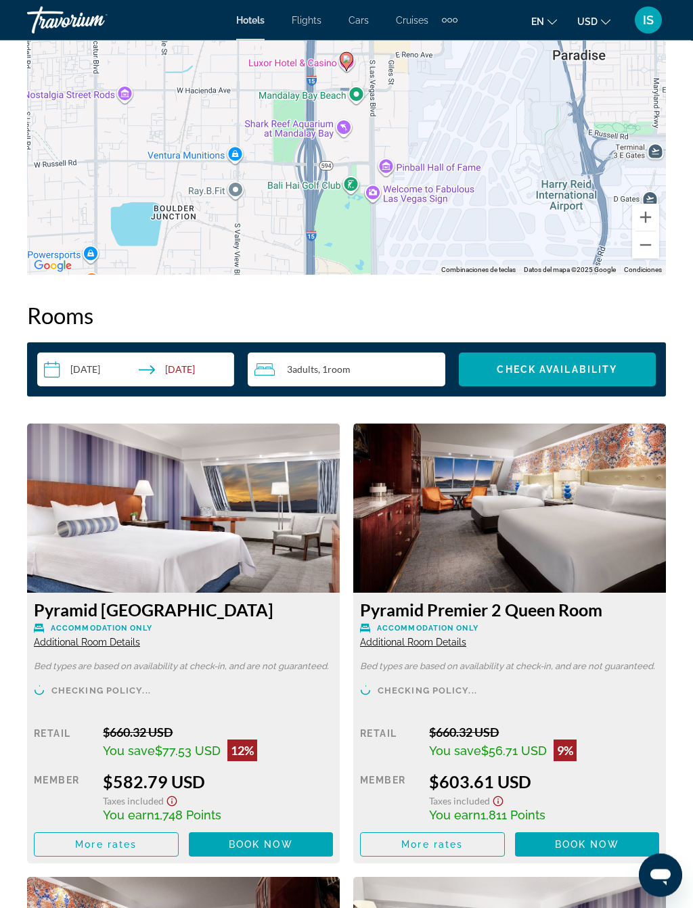
scroll to position [1891, 0]
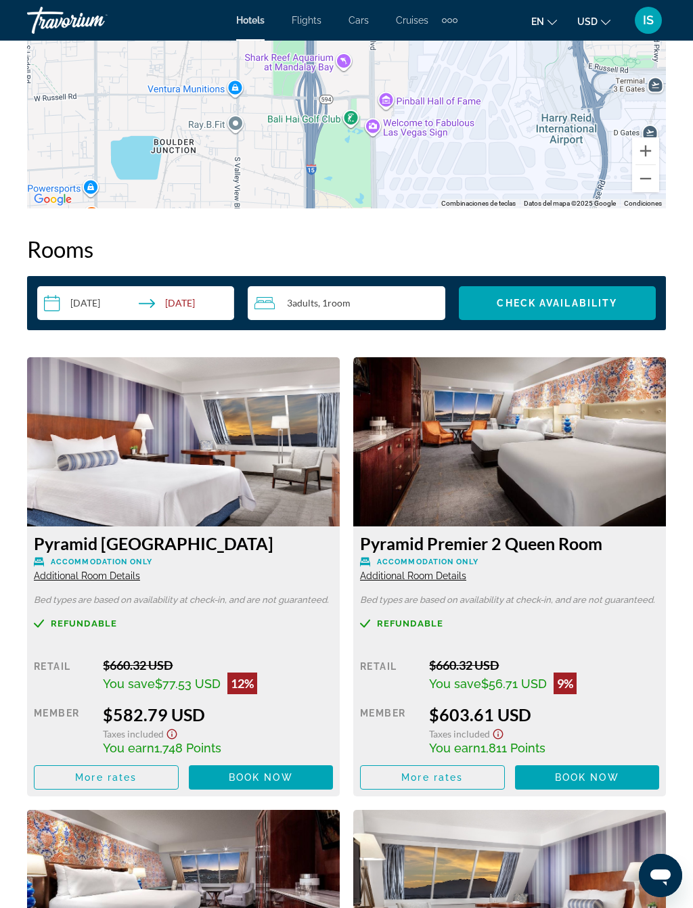
click at [304, 670] on div "$660.32 USD" at bounding box center [218, 664] width 230 height 15
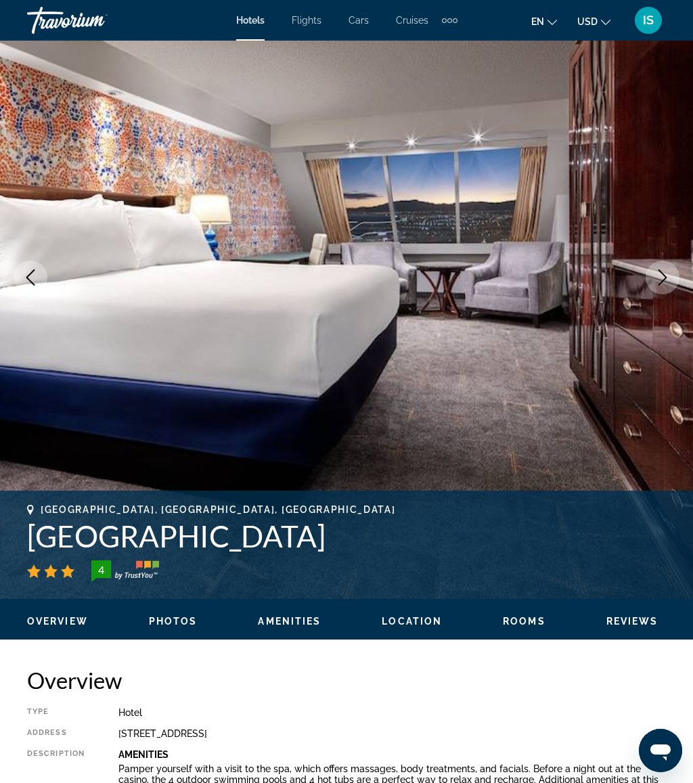
scroll to position [0, 0]
